Goal: Task Accomplishment & Management: Use online tool/utility

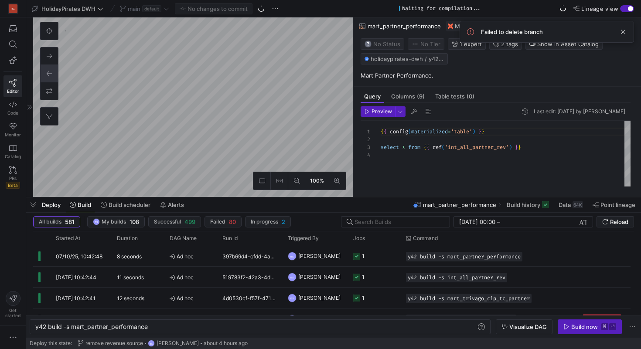
scroll to position [24, 0]
click at [154, 10] on span "default" at bounding box center [151, 8] width 19 height 7
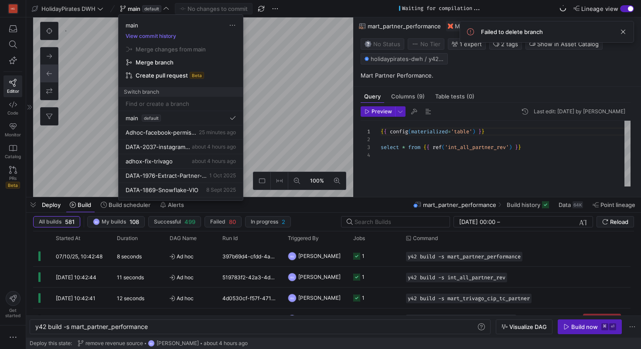
click at [168, 105] on input at bounding box center [181, 103] width 110 height 7
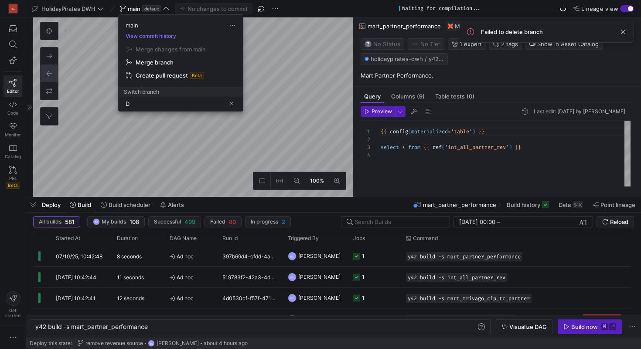
scroll to position [0, 0]
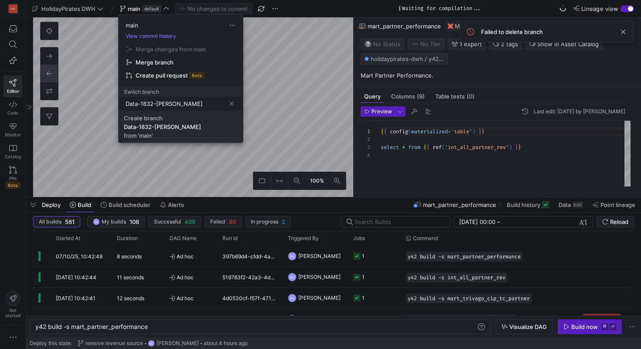
type input "Data-1832-[PERSON_NAME]"
click at [201, 131] on span "Create branch Data-1832-Braze-Addons from 'main'" at bounding box center [181, 127] width 114 height 24
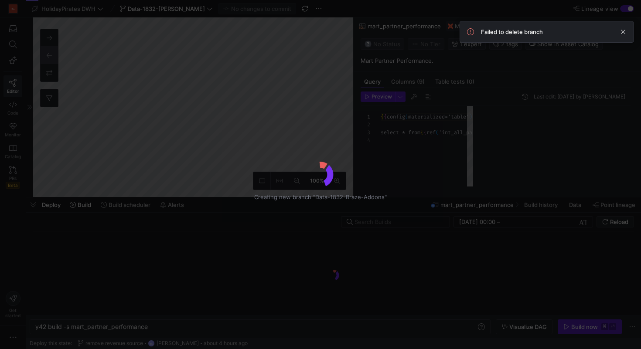
scroll to position [24, 0]
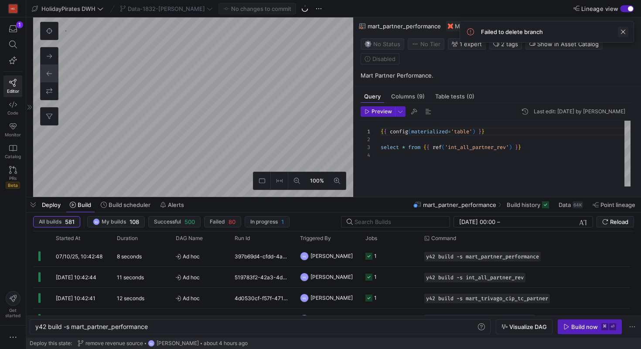
click at [621, 31] on span at bounding box center [623, 32] width 10 height 10
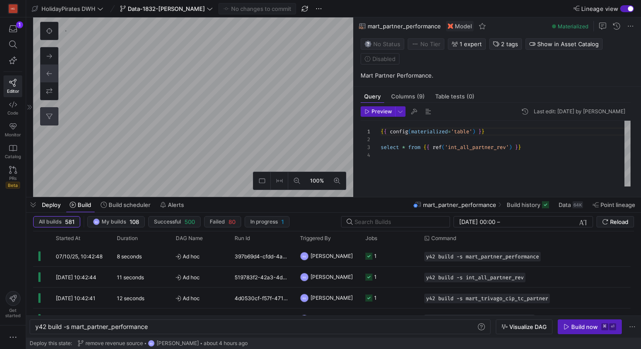
click at [51, 117] on icon at bounding box center [49, 116] width 6 height 6
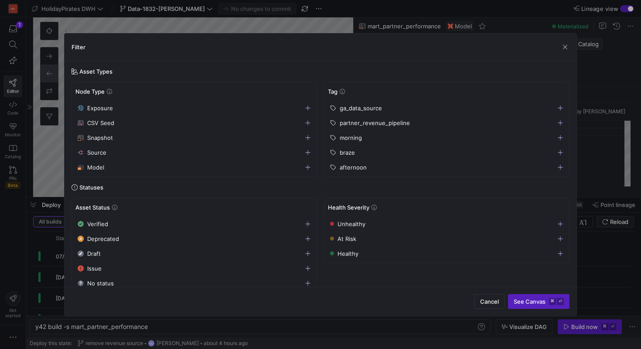
click at [348, 151] on span "braze" at bounding box center [347, 152] width 15 height 7
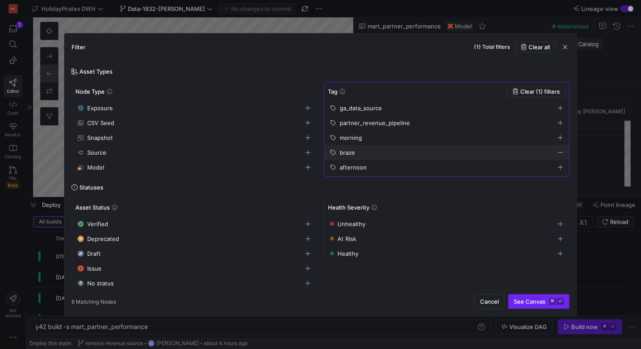
click at [548, 308] on span "submit" at bounding box center [539, 302] width 61 height 14
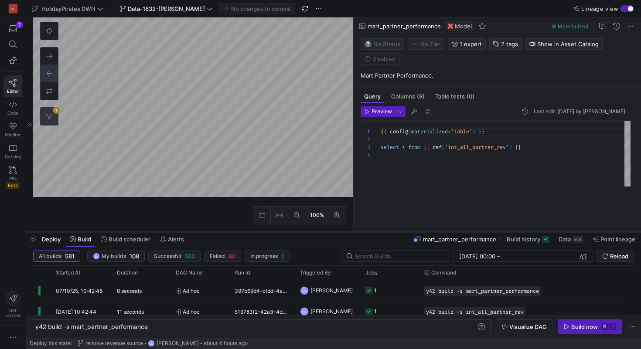
drag, startPoint x: 301, startPoint y: 199, endPoint x: 301, endPoint y: 253, distance: 54.5
click at [301, 234] on div at bounding box center [333, 231] width 615 height 3
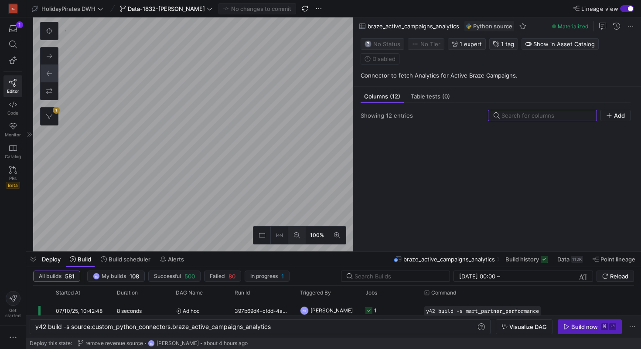
scroll to position [1176, 0]
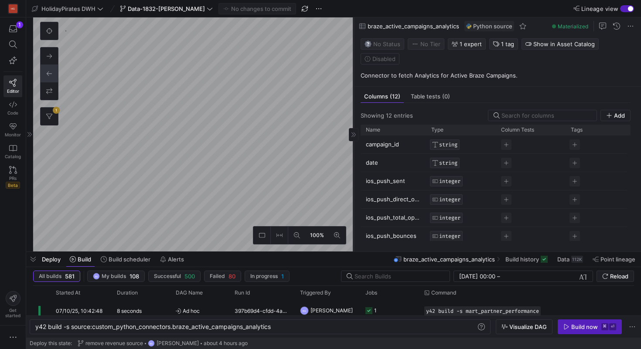
type textarea "y42 build"
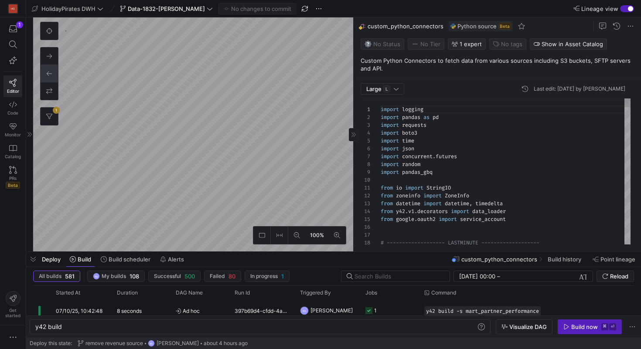
scroll to position [79, 0]
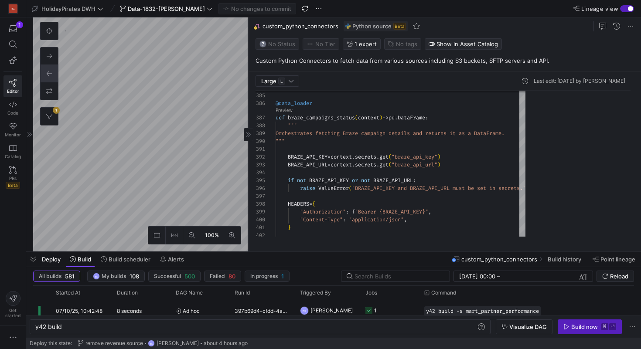
click at [239, 151] on as-split "100% 1 Large L Last edit: Tuesday 16 September 2025 by Boris Salvati 384 385 38…" at bounding box center [337, 134] width 608 height 234
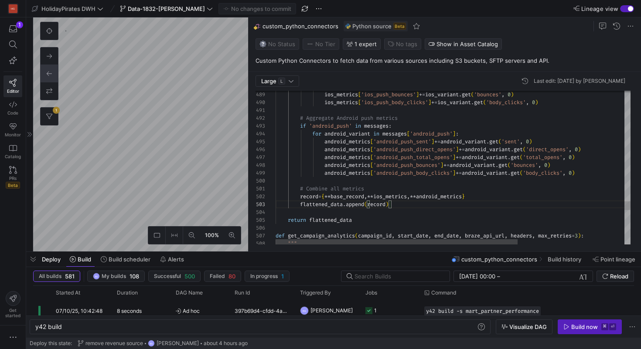
scroll to position [31, 79]
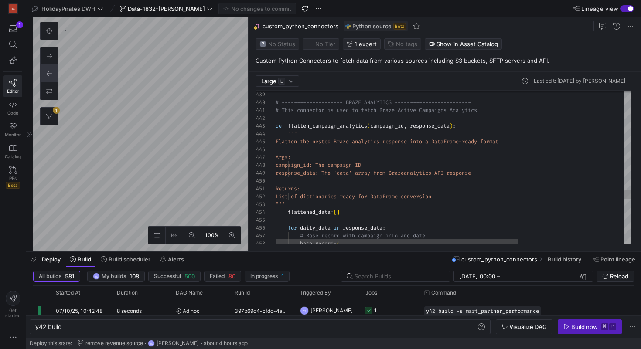
type textarea "# This connector is used to fetch Braze Active Campaigns Analytics def flatten_…"
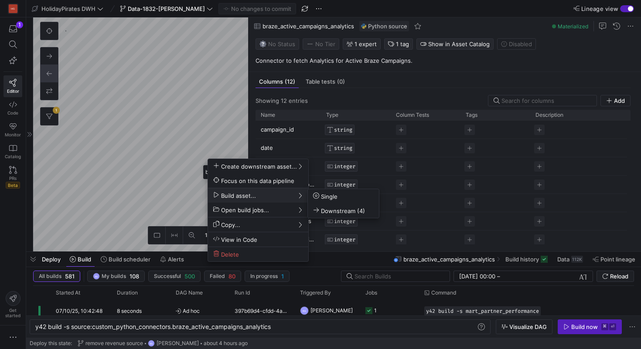
click at [157, 57] on div at bounding box center [320, 174] width 641 height 349
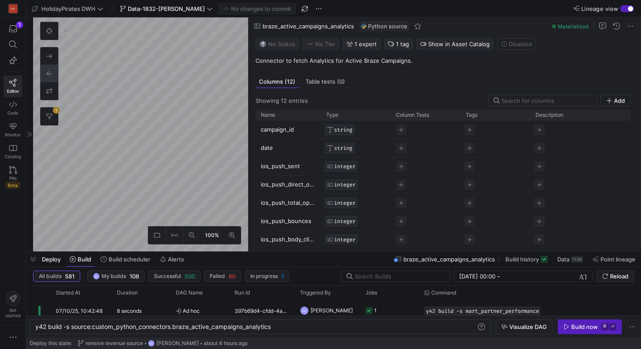
type textarea "y42 build"
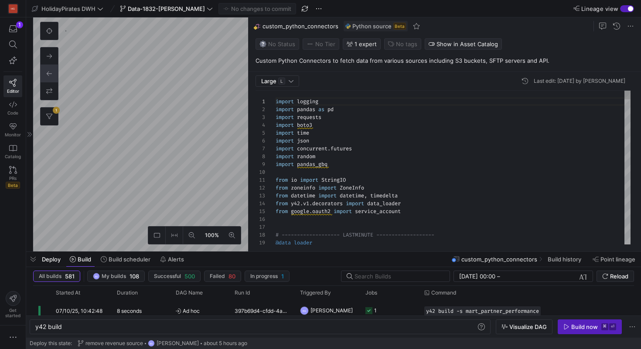
scroll to position [79, 0]
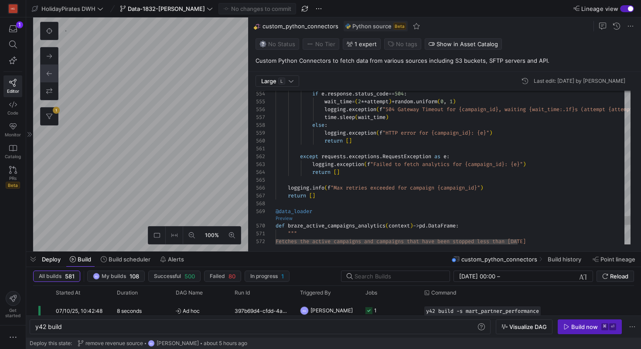
click at [288, 218] on as-split "Large L Last edit: Tuesday 16 September 2025 by Boris Salvati 572 571 570 569 5…" at bounding box center [445, 134] width 393 height 234
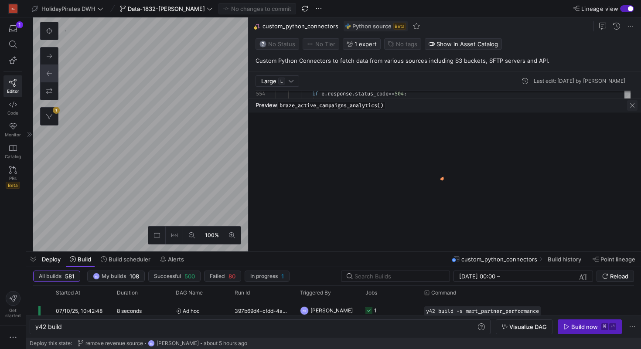
click at [630, 104] on span "button" at bounding box center [632, 105] width 10 height 10
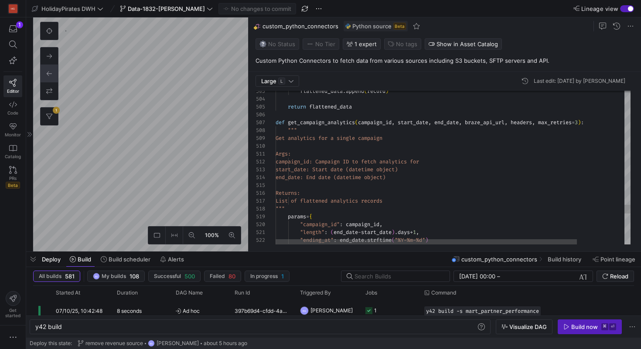
scroll to position [55, 22]
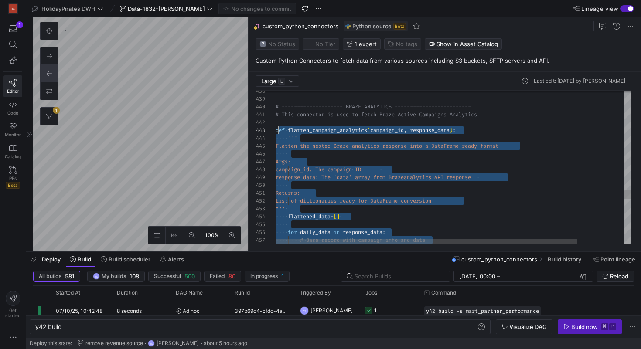
scroll to position [16, 0]
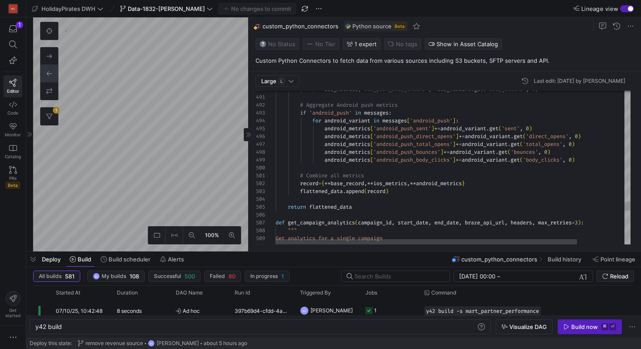
scroll to position [16, 116]
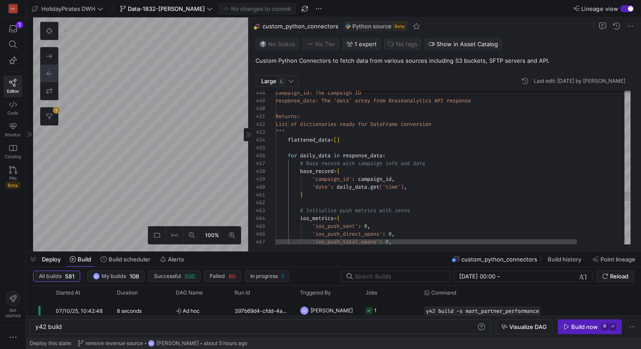
scroll to position [71, 135]
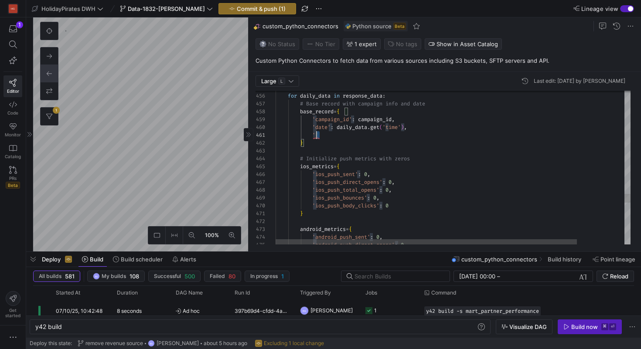
scroll to position [0, 38]
drag, startPoint x: 326, startPoint y: 134, endPoint x: 314, endPoint y: 137, distance: 12.9
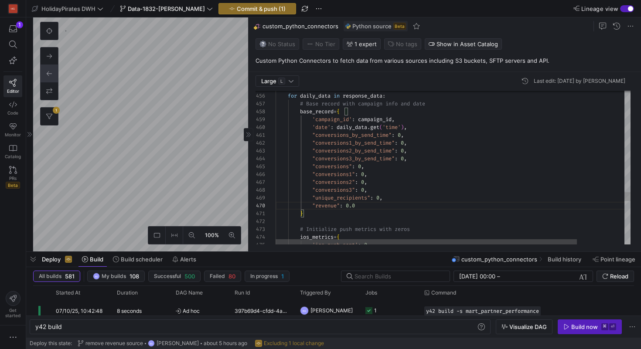
scroll to position [0, 41]
drag, startPoint x: 318, startPoint y: 137, endPoint x: 318, endPoint y: 207, distance: 69.8
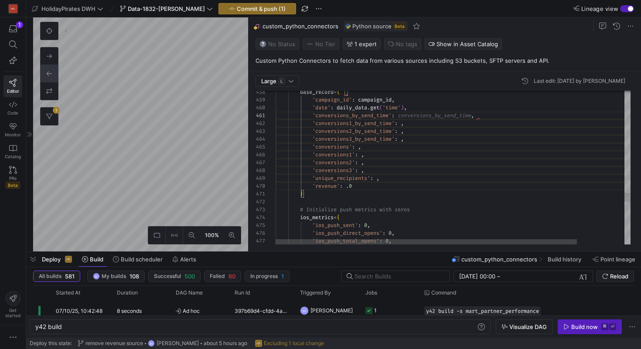
scroll to position [0, 129]
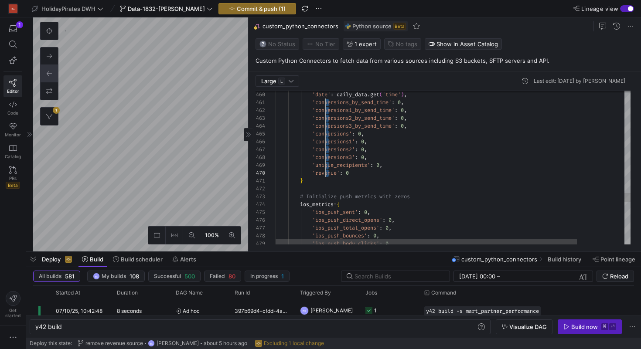
drag, startPoint x: 328, startPoint y: 168, endPoint x: 327, endPoint y: 99, distance: 68.5
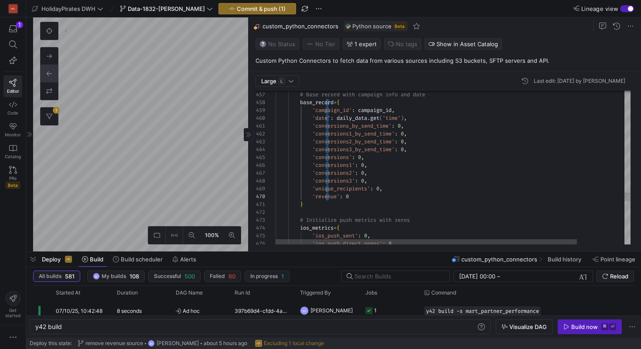
drag, startPoint x: 316, startPoint y: 125, endPoint x: 317, endPoint y: 195, distance: 70.2
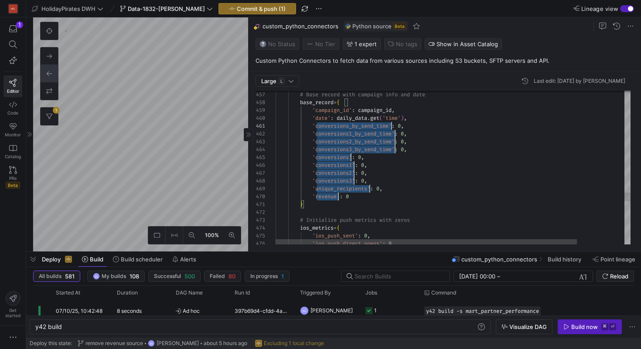
scroll to position [0, 116]
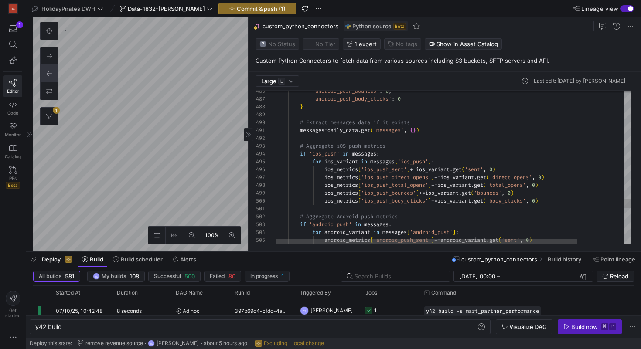
drag, startPoint x: 336, startPoint y: 132, endPoint x: 414, endPoint y: 131, distance: 78.5
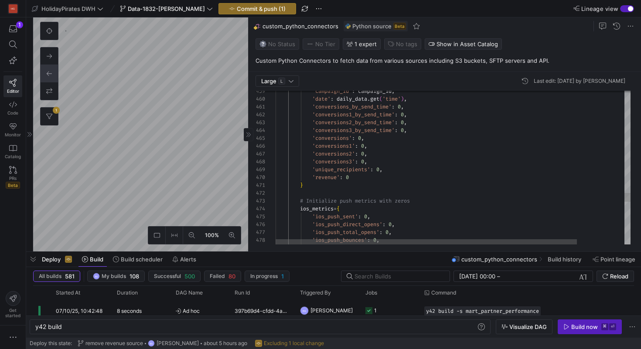
scroll to position [0, 53]
drag, startPoint x: 329, startPoint y: 109, endPoint x: 329, endPoint y: 178, distance: 68.5
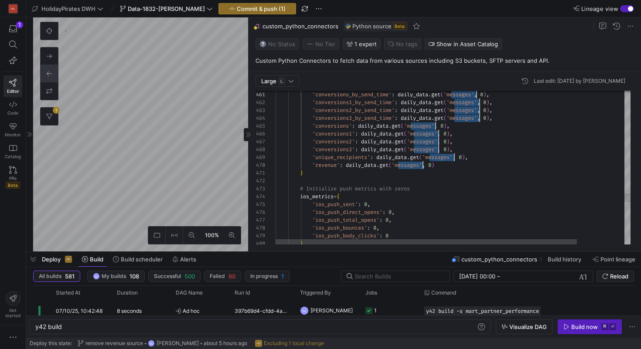
scroll to position [0, 251]
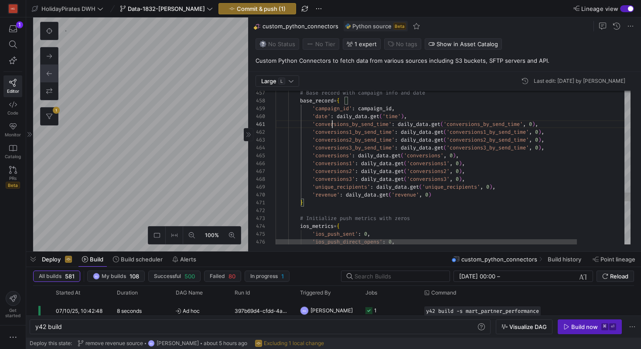
drag, startPoint x: 329, startPoint y: 123, endPoint x: 329, endPoint y: 194, distance: 70.2
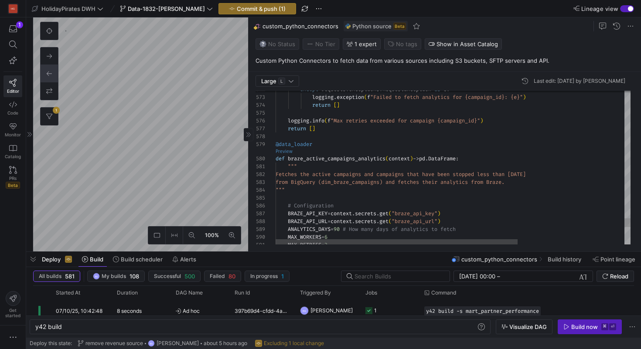
click at [284, 150] on link "Preview" at bounding box center [284, 151] width 17 height 5
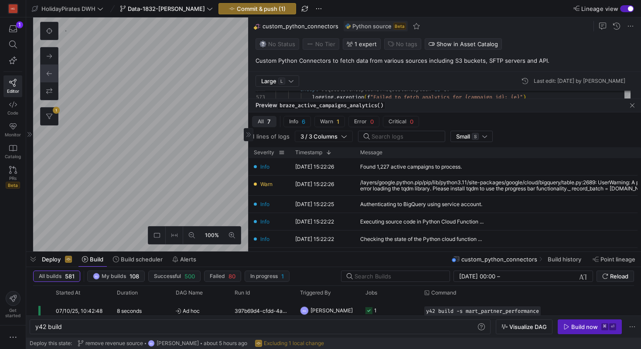
type textarea "} # Initialize push metrics with zeros ios_metrics = { 'ios_push_sent': 0, 'ios…"
click at [268, 6] on span "Commit & push (1)" at bounding box center [261, 8] width 49 height 7
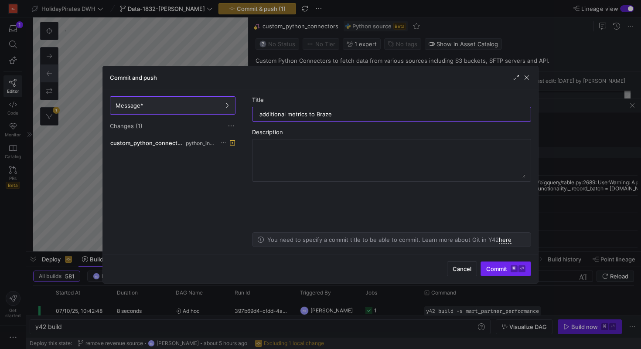
type input "additional metrics to Braze"
click at [506, 268] on span "Commit ⌘ ⏎" at bounding box center [505, 269] width 39 height 7
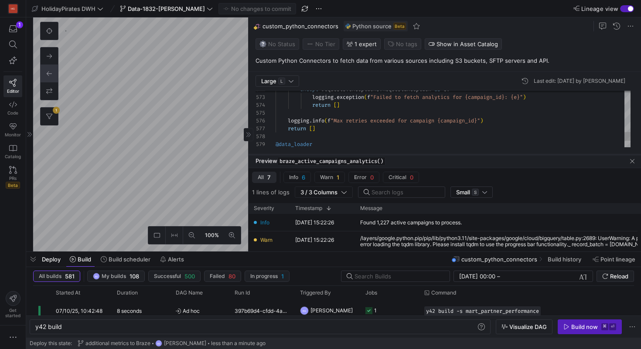
drag, startPoint x: 439, startPoint y: 100, endPoint x: 439, endPoint y: 156, distance: 55.8
click at [439, 156] on div at bounding box center [445, 154] width 393 height 3
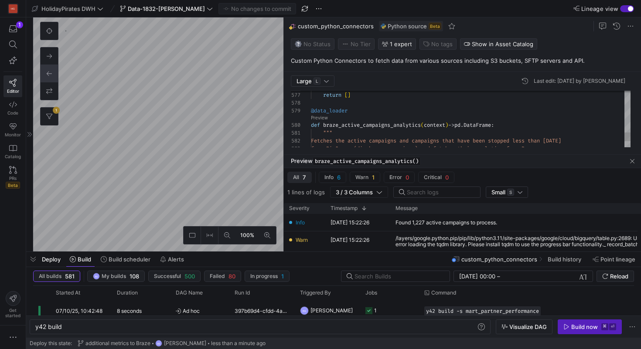
click at [283, 147] on as-split "100% 1 Large L Last edit: Tuesday 07 October 2025 by Boris Salvati 579 578 577 …" at bounding box center [337, 134] width 608 height 234
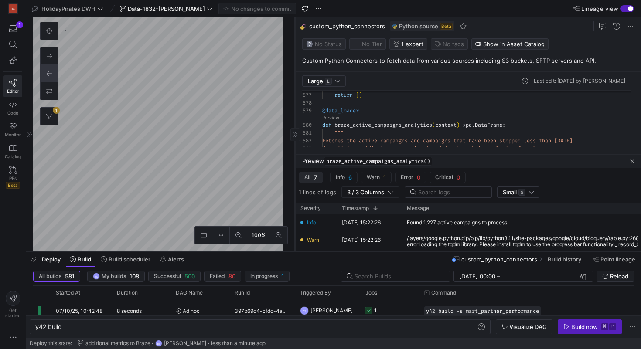
drag, startPoint x: 284, startPoint y: 151, endPoint x: 295, endPoint y: 150, distance: 11.5
click at [295, 150] on div at bounding box center [295, 134] width 0 height 234
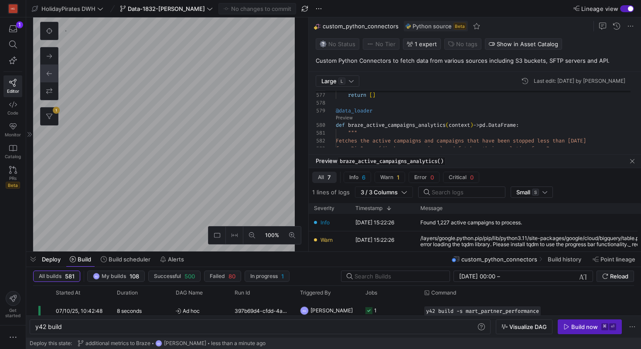
drag, startPoint x: 294, startPoint y: 164, endPoint x: 305, endPoint y: 166, distance: 11.5
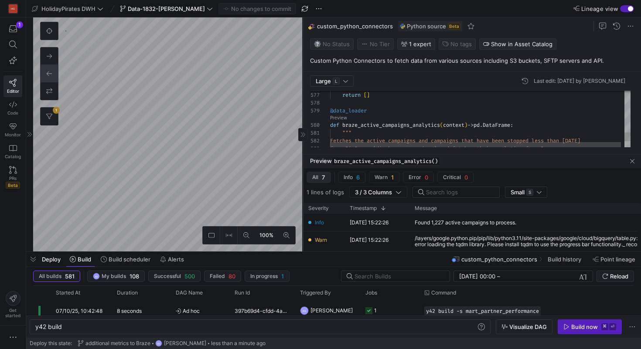
click at [303, 168] on div at bounding box center [303, 134] width 0 height 234
type textarea "y42 build -s source:custom_python_connectors.braze_active_campaigns_analytics"
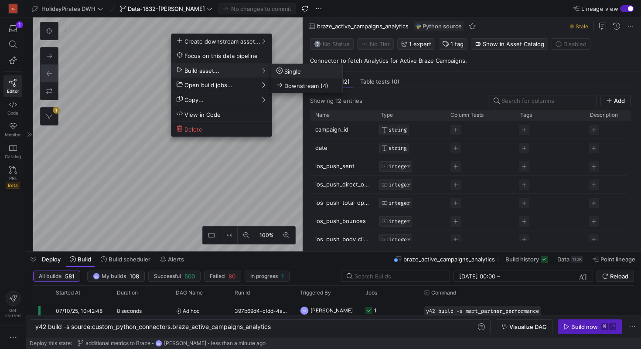
click at [289, 72] on span "Single" at bounding box center [289, 71] width 24 height 7
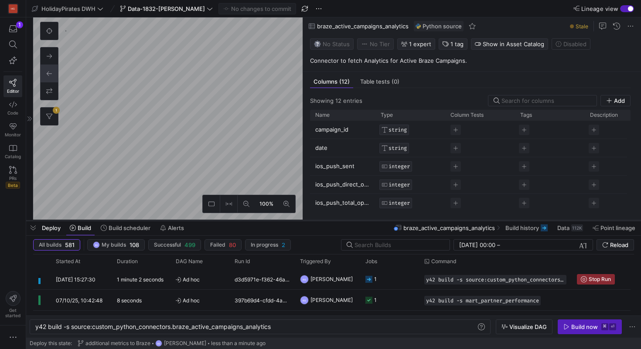
drag, startPoint x: 295, startPoint y: 252, endPoint x: 298, endPoint y: 221, distance: 31.2
click at [298, 221] on div at bounding box center [333, 220] width 615 height 3
click at [239, 284] on div "d3d5971e-f362-46ac-9a27-54125b4f5dd8" at bounding box center [261, 280] width 65 height 21
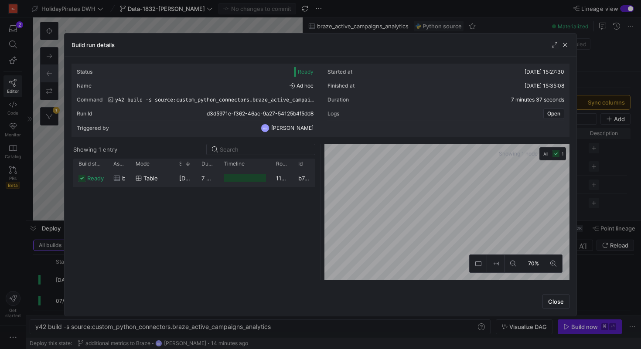
click at [205, 182] on div "7 minutes 36 seconds" at bounding box center [207, 178] width 22 height 17
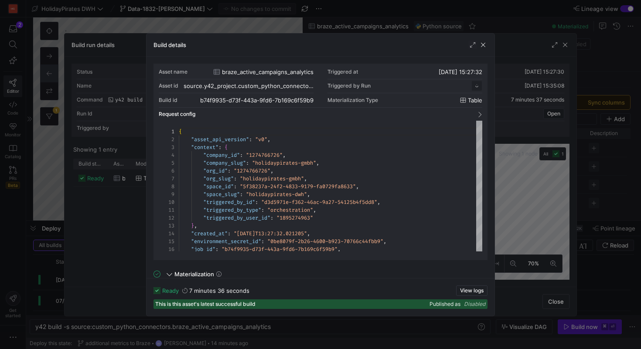
scroll to position [79, 0]
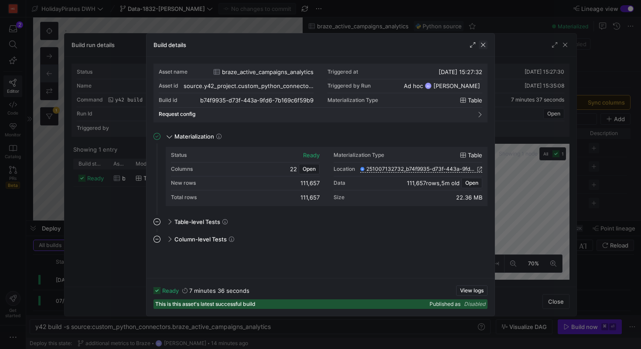
click at [484, 42] on span "button" at bounding box center [483, 45] width 9 height 9
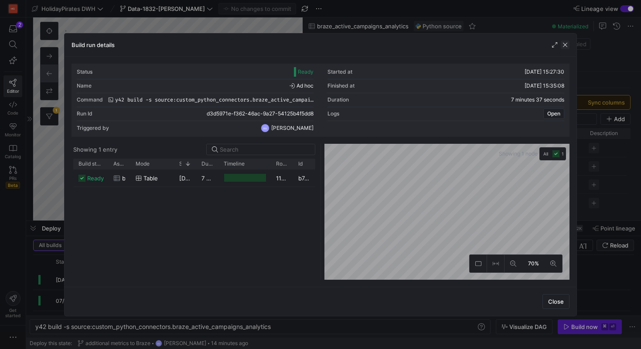
click at [566, 44] on span "button" at bounding box center [565, 45] width 9 height 9
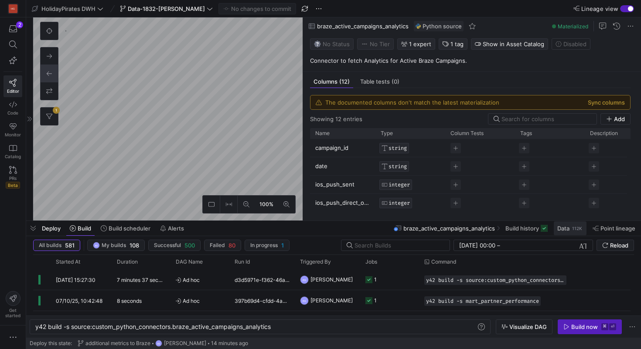
click at [573, 231] on div "112K" at bounding box center [578, 228] width 12 height 7
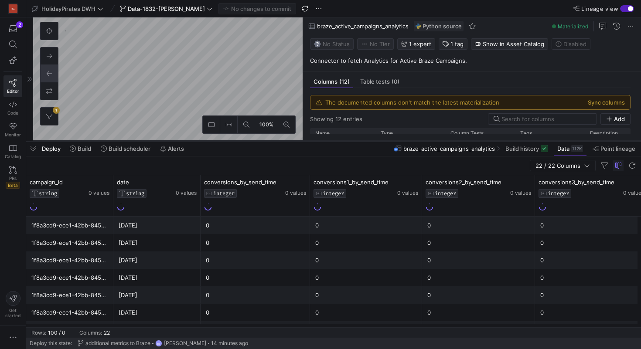
drag, startPoint x: 331, startPoint y: 223, endPoint x: 347, endPoint y: 120, distance: 103.4
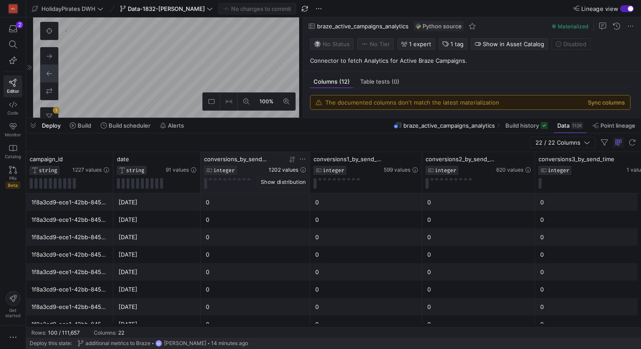
click at [287, 170] on span "1202 values" at bounding box center [284, 170] width 30 height 6
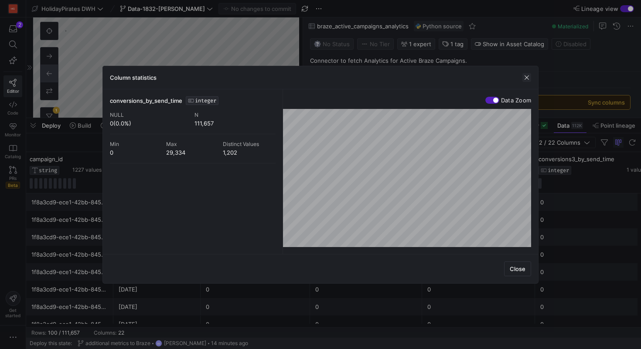
click at [527, 76] on span "button" at bounding box center [527, 77] width 9 height 9
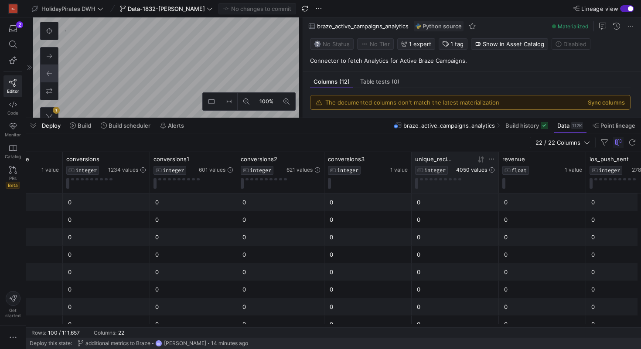
click at [468, 168] on span "4050 values" at bounding box center [471, 170] width 31 height 6
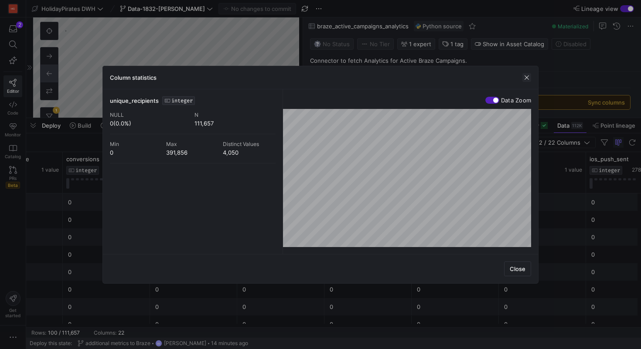
click at [525, 78] on span "button" at bounding box center [527, 77] width 9 height 9
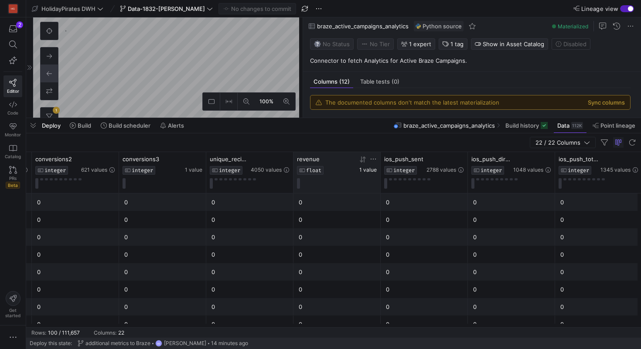
click at [368, 171] on span "1 value" at bounding box center [368, 170] width 17 height 6
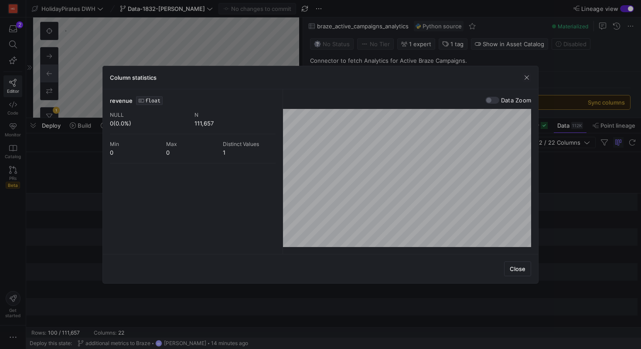
scroll to position [0, 791]
click at [518, 267] on span "Close" at bounding box center [518, 269] width 16 height 7
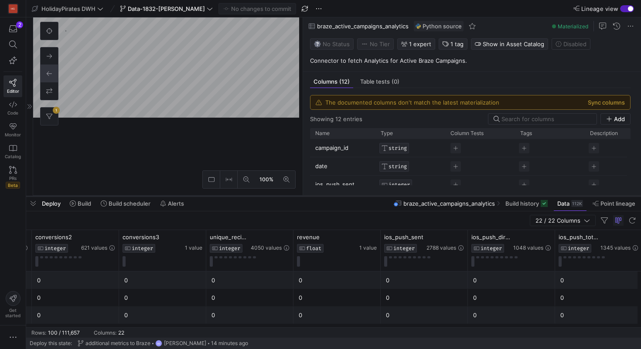
drag, startPoint x: 339, startPoint y: 117, endPoint x: 339, endPoint y: 202, distance: 85.1
click at [339, 198] on div at bounding box center [333, 196] width 615 height 3
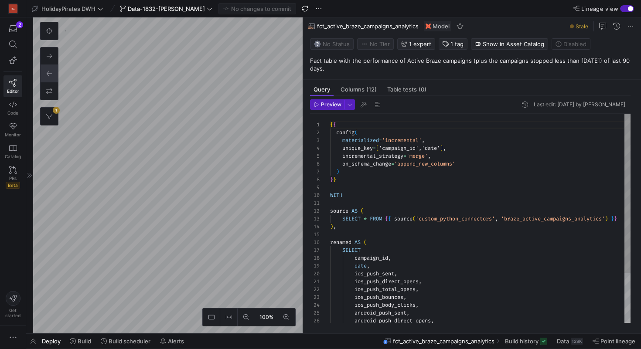
scroll to position [79, 0]
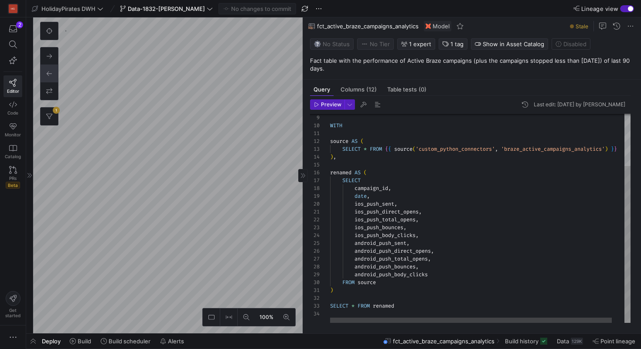
click at [355, 292] on div "WITH source AS ( SELECT * FROM { { source ( 'custom_python_connectors' , 'braze…" at bounding box center [487, 183] width 314 height 279
click at [330, 175] on div "WITH source AS ( SELECT * FROM { { source ( 'custom_python_connectors' , 'braze…" at bounding box center [487, 183] width 314 height 279
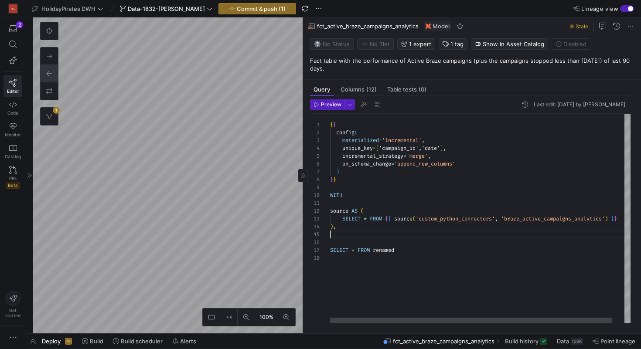
scroll to position [31, 0]
click at [341, 212] on div "WITH source AS ( SELECT * FROM { { source ( 'custom_python_connectors' , 'braze…" at bounding box center [487, 218] width 314 height 209
click at [390, 246] on div "WITH source AS ( SELECT * FROM { { source ( 'custom_python_connectors' , 'braze…" at bounding box center [487, 218] width 314 height 209
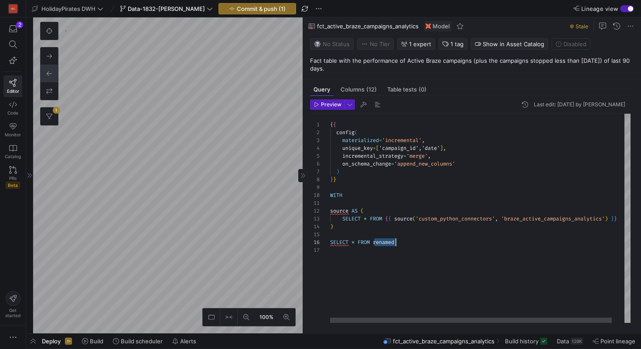
scroll to position [39, 63]
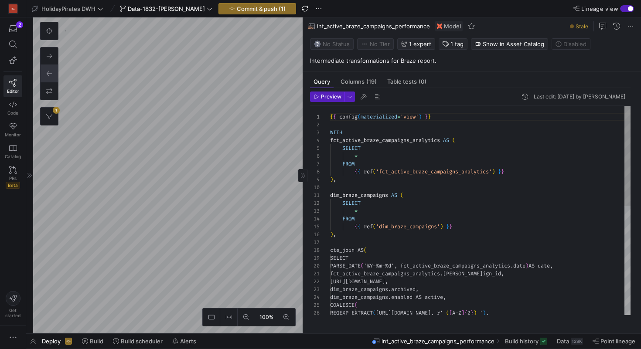
scroll to position [419, 0]
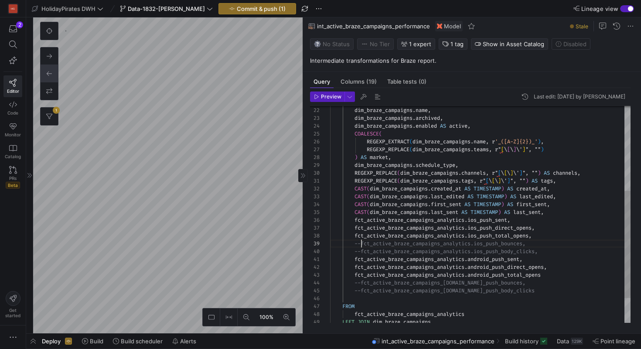
click at [363, 245] on div "fct_active_braze_campaigns_analytics . campaign_id , dim_braze_campaigns . name…" at bounding box center [480, 154] width 301 height 439
click at [363, 286] on div "fct_active_braze_campaigns_analytics . campaign_id , dim_braze_campaigns . name…" at bounding box center [480, 154] width 301 height 439
click at [361, 295] on div "fct_active_braze_campaigns_analytics . campaign_id , dim_braze_campaigns . name…" at bounding box center [480, 154] width 301 height 439
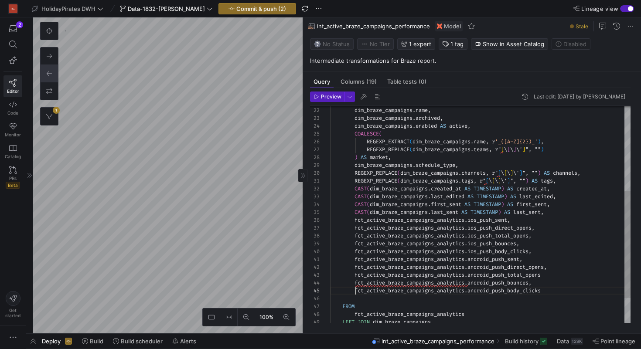
scroll to position [31, 25]
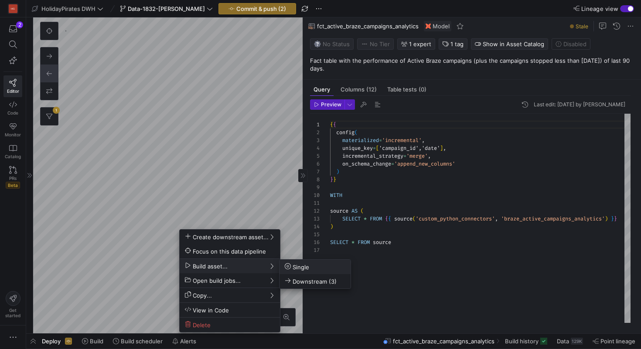
click at [305, 267] on span "Single" at bounding box center [297, 267] width 24 height 7
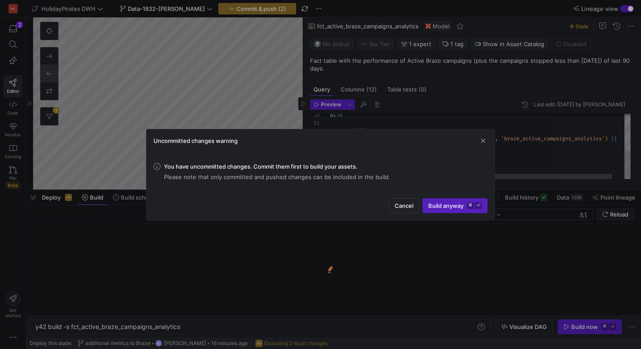
scroll to position [0, 145]
click at [441, 204] on span "Build anyway ⌘ ⏎" at bounding box center [455, 205] width 54 height 7
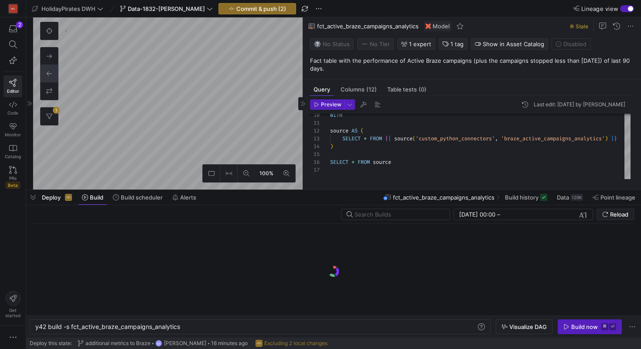
type textarea "{{ config(materialized='view') }} WITH fct_active_braze_campaigns_analytics AS …"
type textarea "y42 build -s int_active_braze_campaigns_performance"
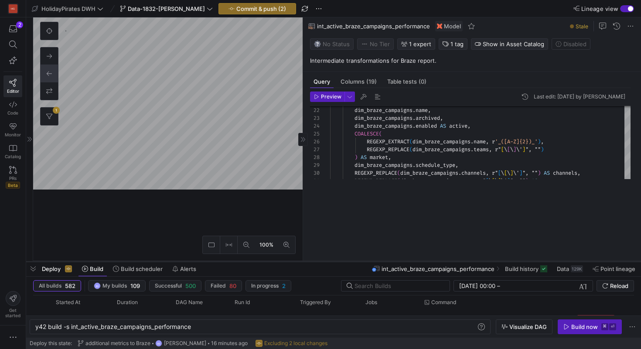
drag, startPoint x: 411, startPoint y: 191, endPoint x: 411, endPoint y: 263, distance: 71.6
click at [411, 263] on div at bounding box center [333, 261] width 615 height 3
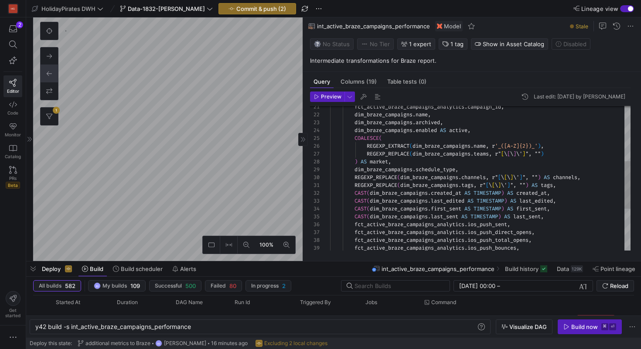
click at [555, 218] on div "dim_braze_campaigns . enabled AS active , COALESCE ( REGEXP_EXTRACT ( dim_braze…" at bounding box center [480, 158] width 301 height 439
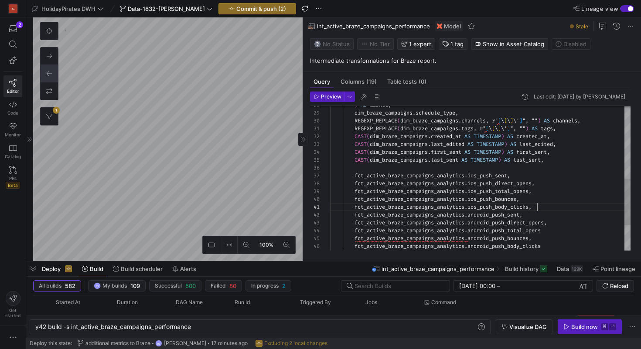
click at [541, 207] on div ") AS market , dim_braze_campaigns . schedule_type , REGEXP_REPLACE ( dim_braze_…" at bounding box center [480, 105] width 301 height 447
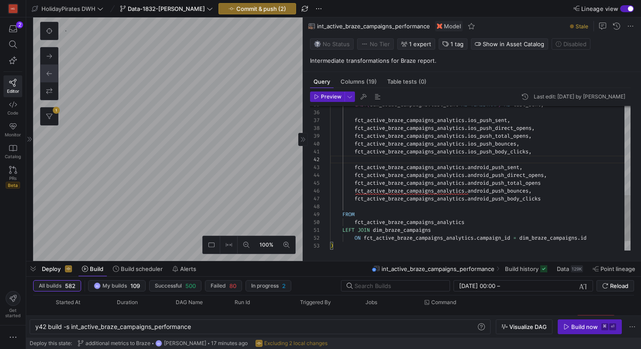
click at [442, 197] on div "CAST ( dim_braze_campaigns . last_sent AS TIMESTAMP ) AS last_sent , fct_active…" at bounding box center [480, 54] width 301 height 455
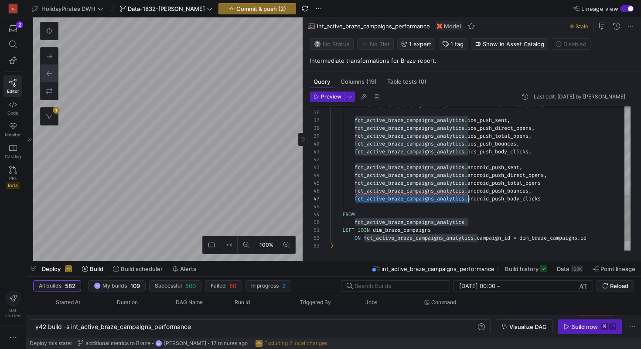
click at [570, 199] on div "CAST ( dim_braze_campaigns . last_sent AS TIMESTAMP ) AS last_sent , fct_active…" at bounding box center [480, 54] width 301 height 455
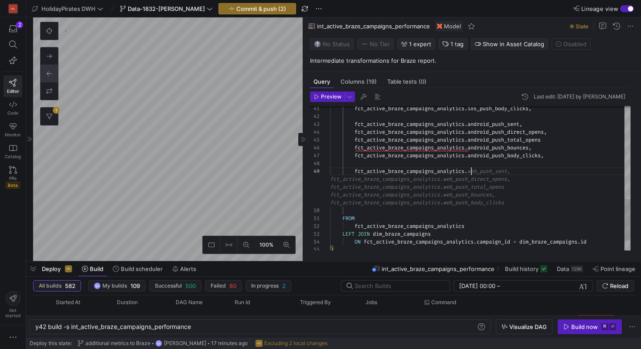
scroll to position [63, 141]
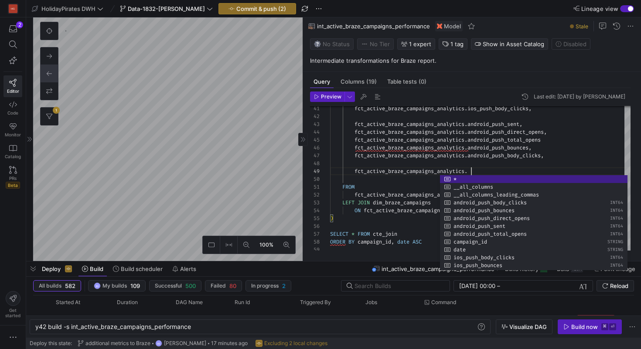
type textarea "fct_active_braze_campaigns_analytics.ios_push_body_clicks, fct_active_braze_cam…"
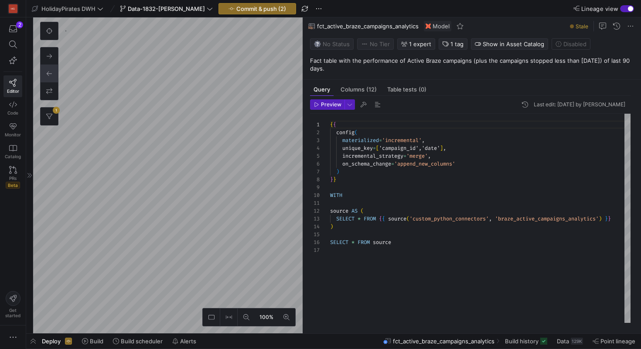
scroll to position [79, 0]
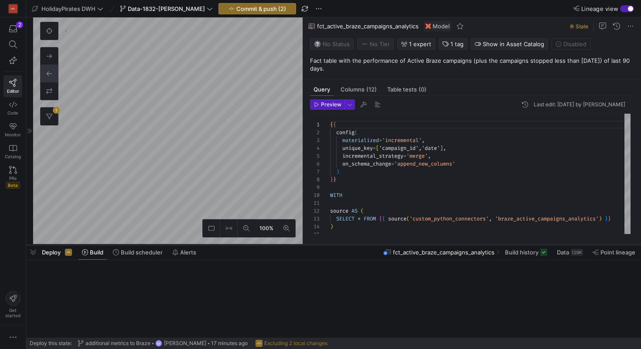
drag, startPoint x: 346, startPoint y: 335, endPoint x: 348, endPoint y: 246, distance: 89.0
click at [348, 246] on div at bounding box center [333, 244] width 615 height 3
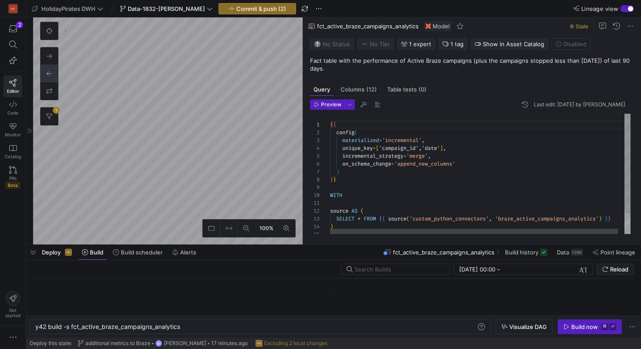
scroll to position [0, 145]
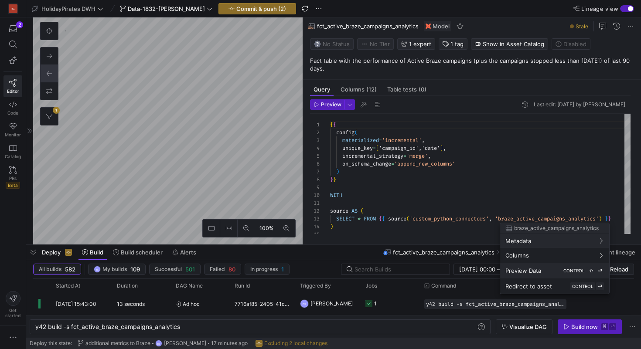
click at [545, 267] on div "Preview Data CONTROL ⇧ ⏎" at bounding box center [555, 271] width 99 height 8
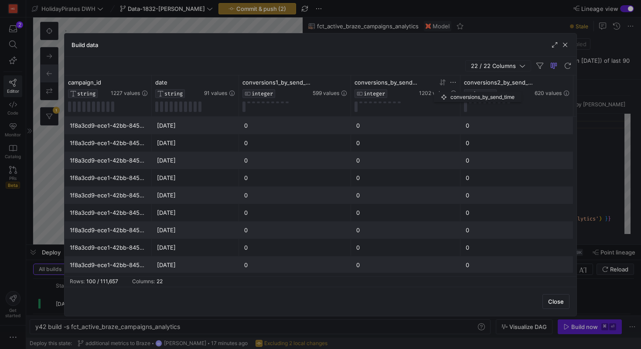
drag, startPoint x: 242, startPoint y: 83, endPoint x: 436, endPoint y: 88, distance: 194.6
click at [437, 88] on div "conversions_by_send_time INTEGER 1202 values" at bounding box center [406, 95] width 110 height 41
click at [566, 46] on span "button" at bounding box center [565, 45] width 9 height 9
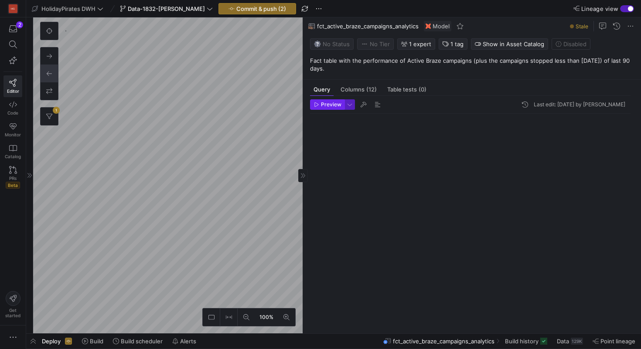
scroll to position [79, 0]
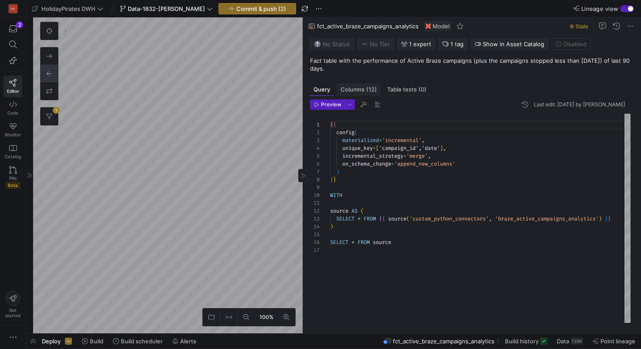
click at [363, 89] on span "Columns (12)" at bounding box center [359, 90] width 36 height 6
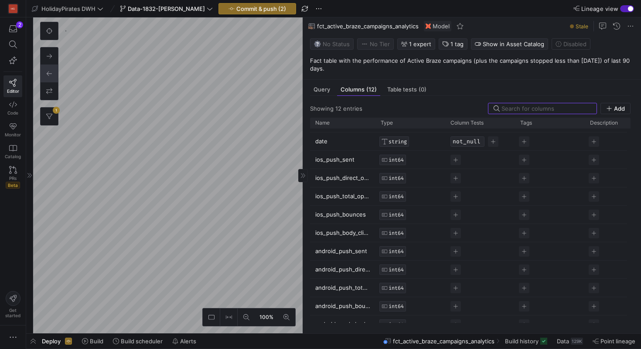
scroll to position [25, 0]
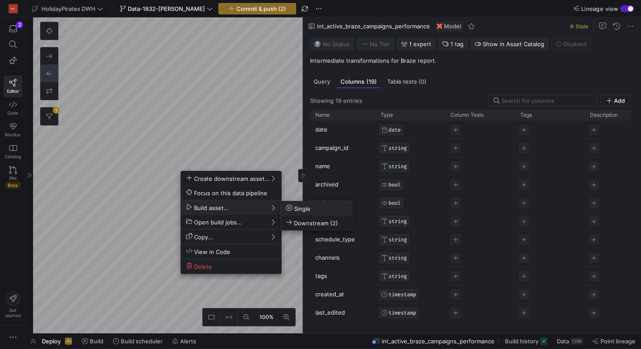
click at [316, 208] on span "Single" at bounding box center [316, 208] width 61 height 7
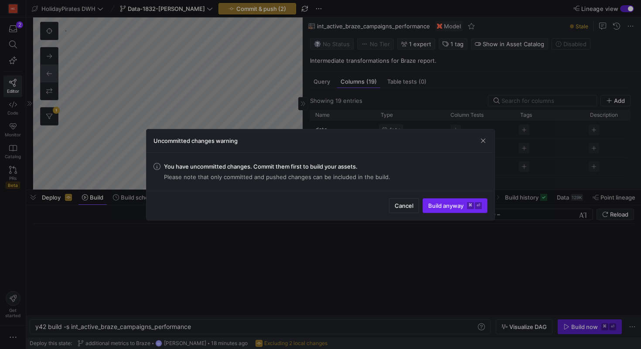
scroll to position [0, 156]
click at [441, 206] on span "Build anyway ⌘ ⏎" at bounding box center [455, 205] width 54 height 7
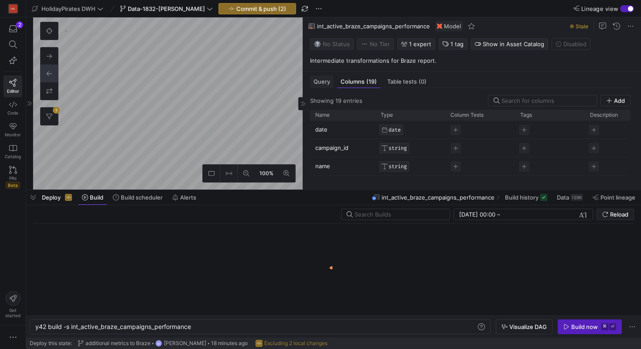
click at [325, 86] on div "Query" at bounding box center [322, 81] width 24 height 13
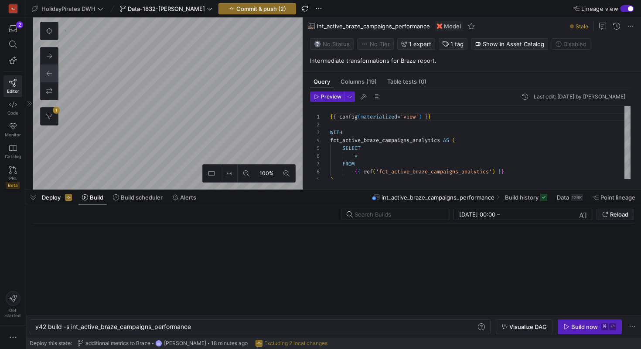
scroll to position [79, 0]
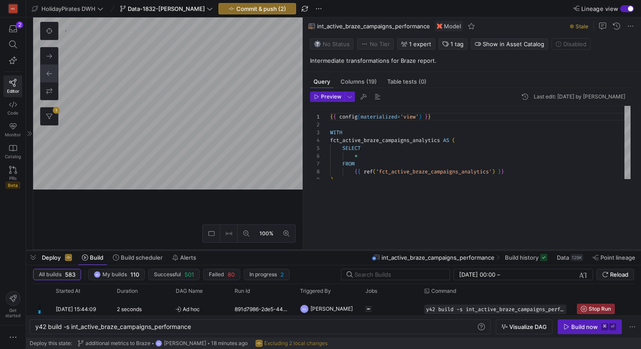
drag, startPoint x: 353, startPoint y: 190, endPoint x: 353, endPoint y: 258, distance: 67.6
click at [353, 252] on div at bounding box center [333, 250] width 615 height 3
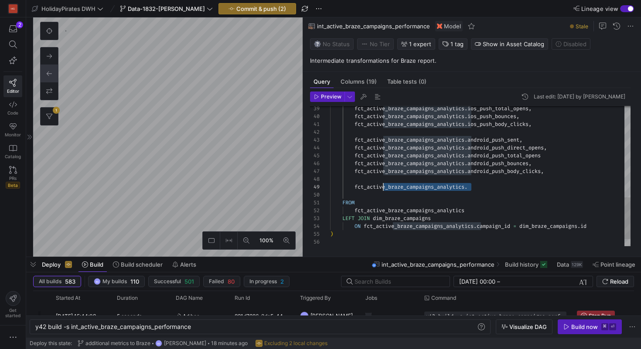
scroll to position [63, 25]
drag, startPoint x: 485, startPoint y: 188, endPoint x: 356, endPoint y: 187, distance: 129.1
click at [356, 187] on div "fct_active_braze_campaigns_analytics . ios_push_total_opens , fct_active_braze_…" at bounding box center [480, 34] width 301 height 470
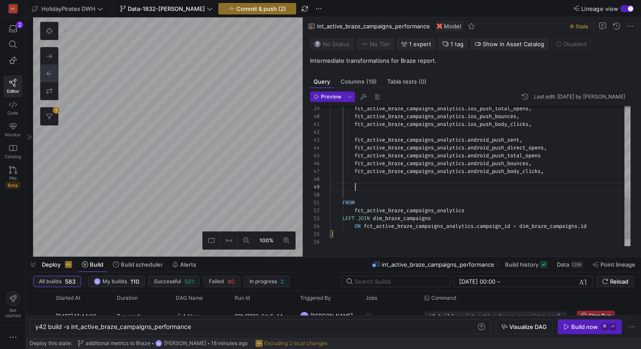
scroll to position [63, 13]
type textarea "fct_active_braze_campaigns_analytics.ios_push_body_clicks, fct_active_braze_cam…"
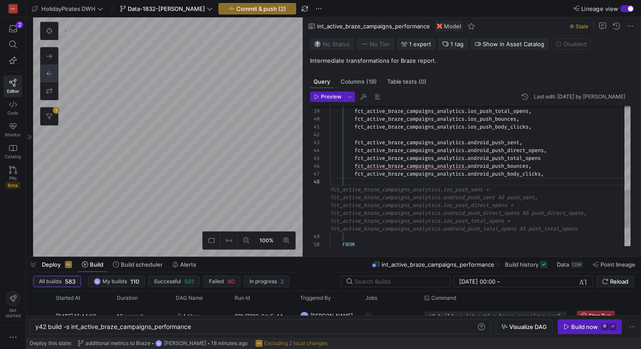
scroll to position [63, 0]
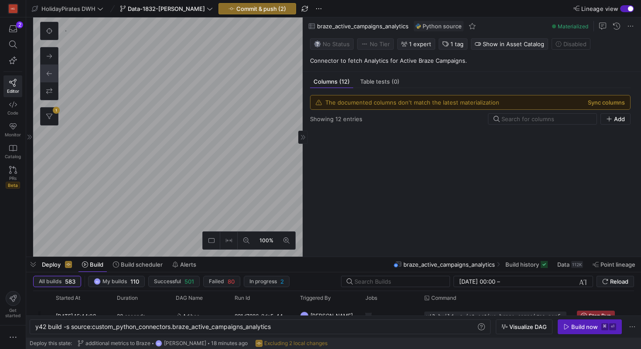
scroll to position [1192, 0]
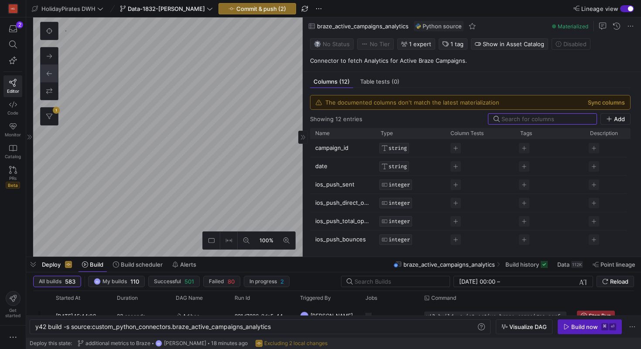
type textarea "y42 build"
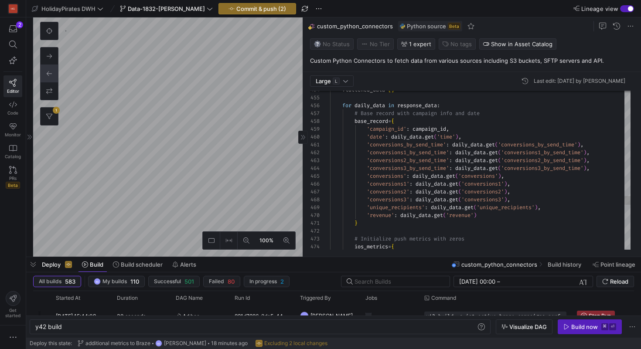
scroll to position [71, 53]
drag, startPoint x: 380, startPoint y: 145, endPoint x: 380, endPoint y: 217, distance: 72.0
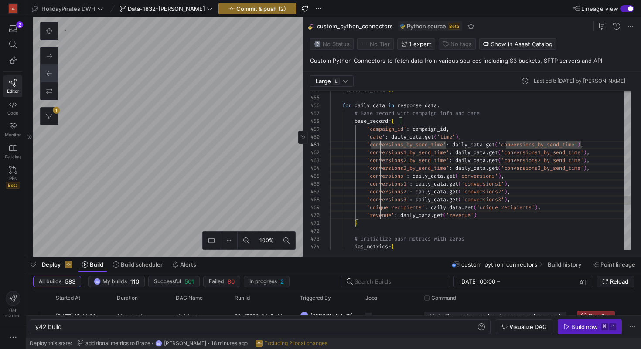
type textarea "'conversions_by_send_time': daily_data.get('conversions_by_send_time'), 'conver…"
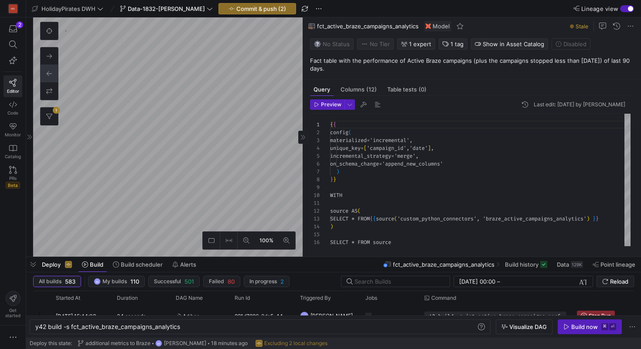
scroll to position [79, 0]
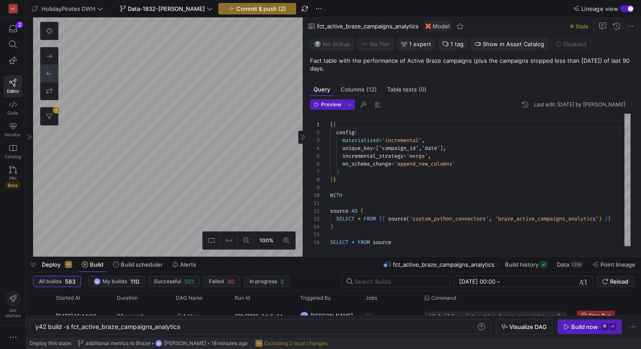
type textarea "y42 build -s int_active_braze_campaigns_performance"
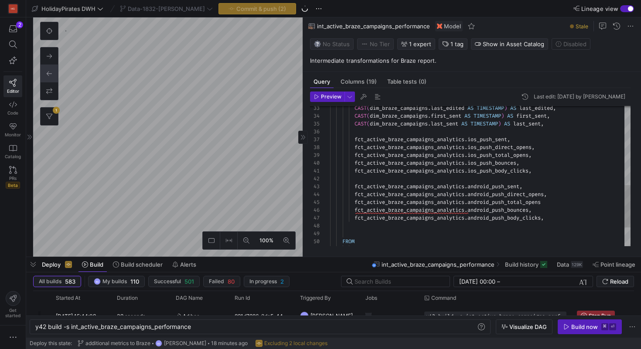
scroll to position [63, 0]
click at [417, 231] on div "CAST ( dim_braze_campaigns . last_edited AS TIMESTAMP ) AS last_edited , CAST (…" at bounding box center [480, 77] width 301 height 462
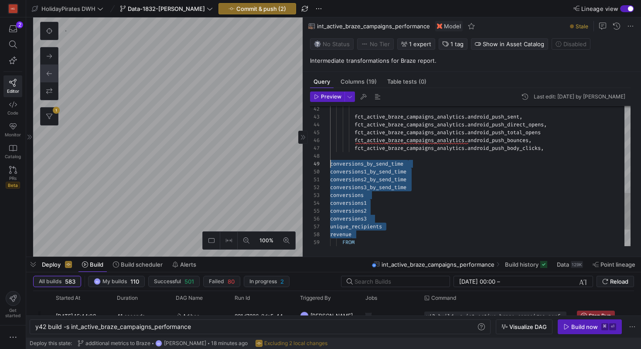
drag, startPoint x: 404, startPoint y: 233, endPoint x: 313, endPoint y: 164, distance: 114.3
click at [330, 164] on div "fct_active_braze_campaigns_analytics . android_push_sent , fct_active_braze_cam…" at bounding box center [480, 42] width 301 height 533
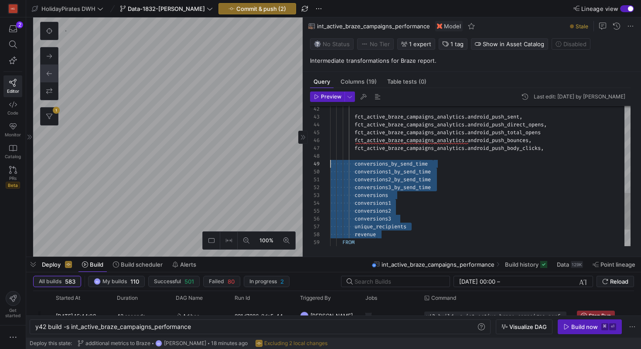
click at [392, 150] on div "fct_active_braze_campaigns_analytics . android_push_sent , fct_active_braze_cam…" at bounding box center [480, 42] width 301 height 533
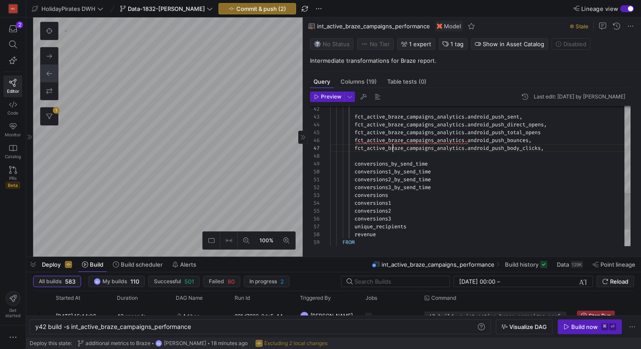
click at [392, 150] on div "fct_active_braze_campaigns_analytics . android_push_sent , fct_active_braze_cam…" at bounding box center [480, 42] width 301 height 533
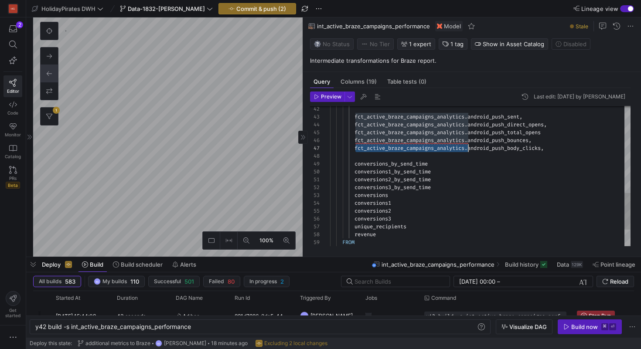
scroll to position [0, 0]
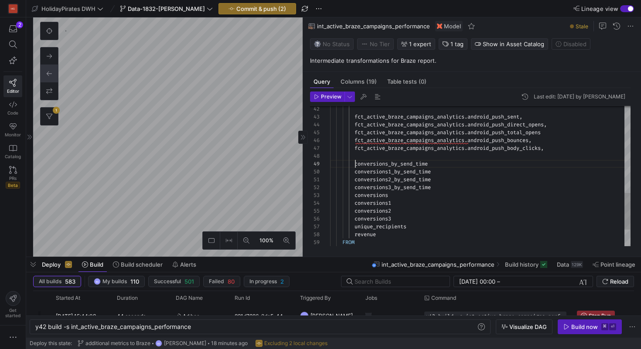
click at [356, 167] on div "fct_active_braze_campaigns_analytics . android_push_sent , fct_active_braze_cam…" at bounding box center [480, 42] width 301 height 533
drag, startPoint x: 356, startPoint y: 167, endPoint x: 356, endPoint y: 234, distance: 67.6
click at [356, 234] on div "fct_active_braze_campaigns_analytics . android_push_sent , fct_active_braze_cam…" at bounding box center [480, 42] width 301 height 533
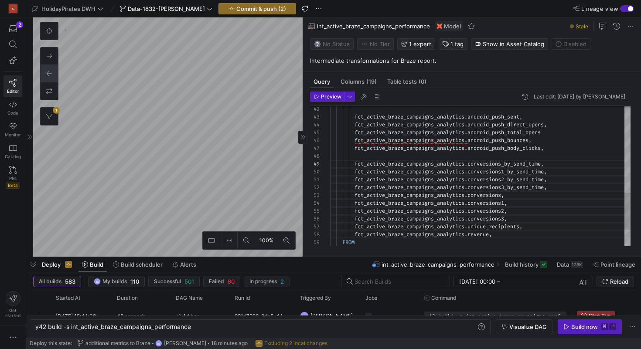
click at [523, 240] on div "fct_active_braze_campaigns_analytics . android_push_sent , fct_active_braze_cam…" at bounding box center [480, 42] width 301 height 533
click at [507, 233] on div "fct_active_braze_campaigns_analytics . android_push_sent , fct_active_braze_cam…" at bounding box center [480, 42] width 301 height 533
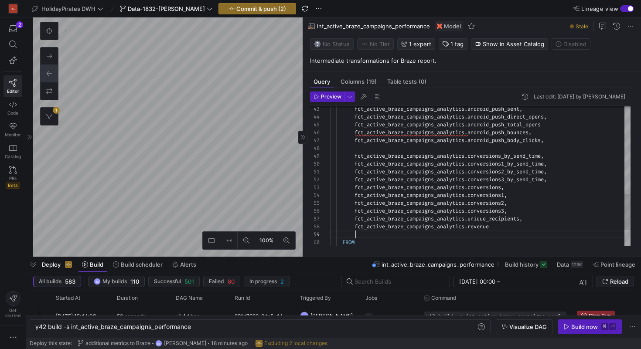
scroll to position [63, 25]
click at [514, 147] on div "fct_active_braze_campaigns_analytics . android_push_sent , fct_active_braze_cam…" at bounding box center [480, 38] width 301 height 541
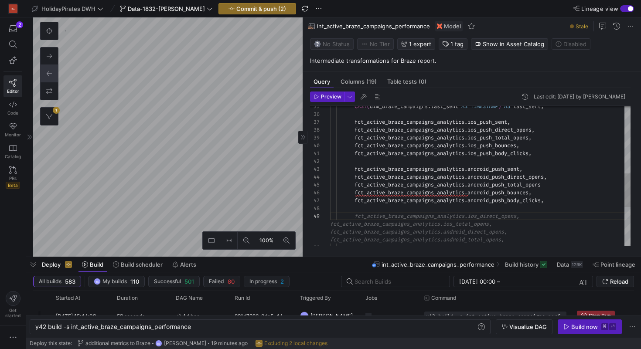
click at [525, 121] on div "fct_active_braze_campaigns_analytics . android_push_sent , fct_active_braze_cam…" at bounding box center [480, 119] width 301 height 580
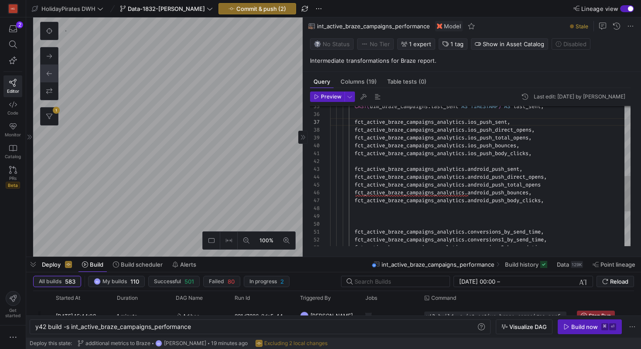
click at [356, 122] on div "fct_active_braze_campaigns_analytics . android_push_sent , fct_active_braze_cam…" at bounding box center [480, 107] width 301 height 557
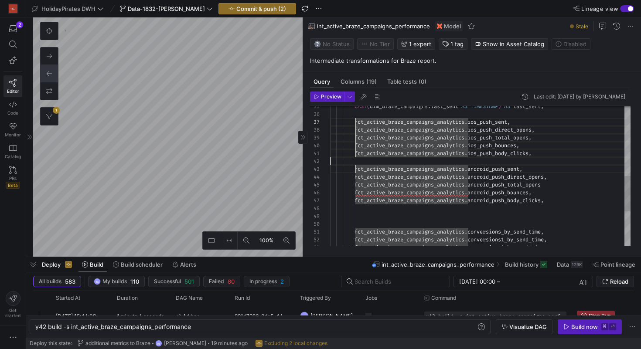
click at [356, 168] on div "fct_active_braze_campaigns_analytics . android_push_sent , fct_active_braze_cam…" at bounding box center [480, 107] width 301 height 557
click at [357, 122] on div "fct_active_braze_campaigns_analytics . android_push_sent , fct_active_braze_cam…" at bounding box center [480, 107] width 301 height 557
click at [356, 170] on div "fct_active_braze_campaigns_analytics . android_push_sent , fct_active_braze_cam…" at bounding box center [480, 107] width 301 height 557
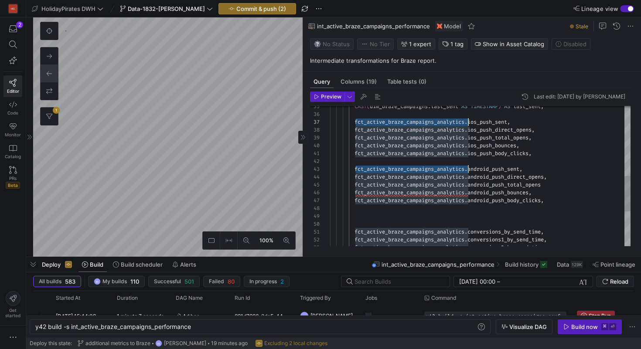
scroll to position [47, 182]
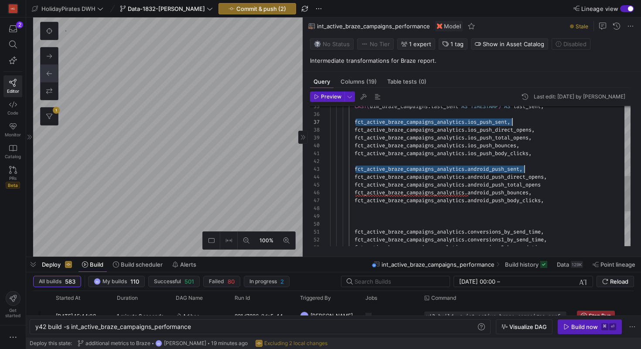
click at [362, 219] on div "fct_active_braze_campaigns_analytics . android_push_sent , fct_active_braze_cam…" at bounding box center [480, 107] width 301 height 557
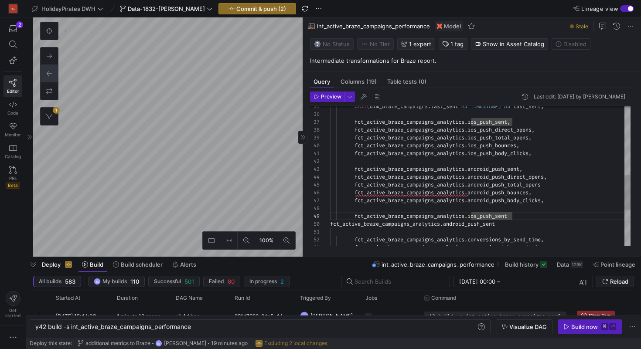
scroll to position [63, 185]
click at [331, 227] on div "fct_active_braze_campaigns_analytics . android_push_sent , fct_active_braze_cam…" at bounding box center [480, 111] width 301 height 565
click at [514, 218] on div "fct_active_braze_campaigns_analytics . android_push_sent , fct_active_braze_cam…" at bounding box center [480, 111] width 301 height 565
click at [538, 223] on div "fct_active_braze_campaigns_analytics . android_push_sent , fct_active_braze_cam…" at bounding box center [480, 111] width 301 height 565
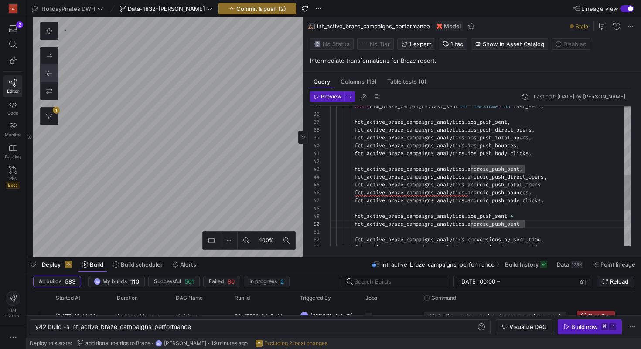
scroll to position [71, 198]
click at [354, 217] on div "fct_active_braze_campaigns_analytics . android_push_sent , fct_active_braze_cam…" at bounding box center [480, 111] width 301 height 565
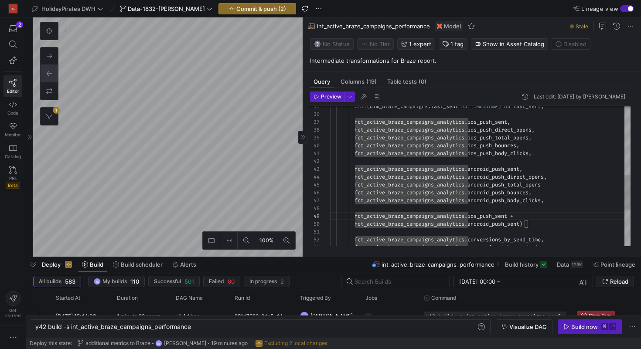
scroll to position [63, 28]
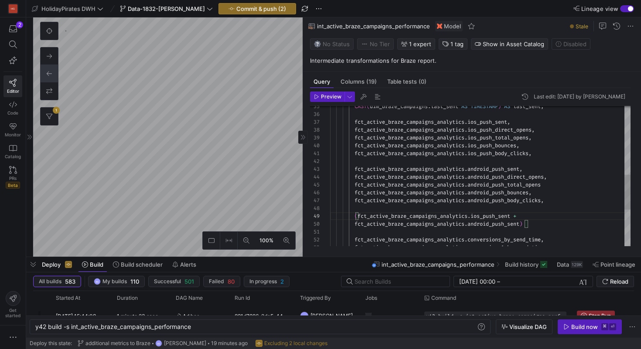
click at [543, 227] on div "fct_active_braze_campaigns_analytics . android_push_sent , fct_active_braze_cam…" at bounding box center [480, 111] width 301 height 565
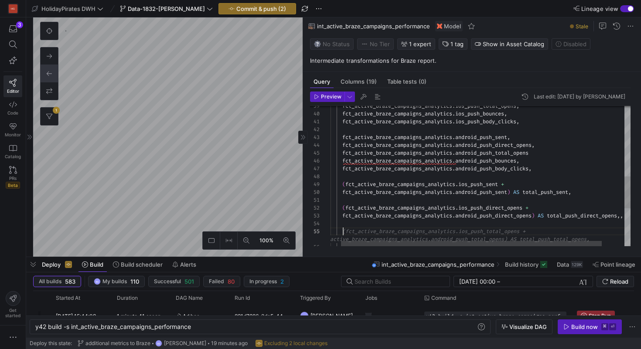
scroll to position [39, 305]
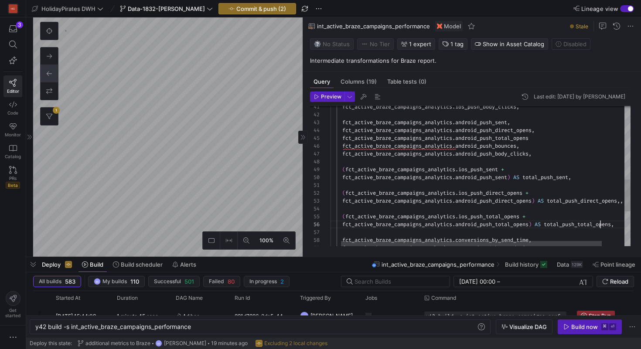
click at [600, 226] on div "fct_active_braze_campaigns_analytics . android_push_sent , fct_active_braze_cam…" at bounding box center [487, 90] width 339 height 617
click at [612, 226] on div "fct_active_braze_campaigns_analytics . android_push_sent , fct_active_braze_cam…" at bounding box center [487, 90] width 339 height 617
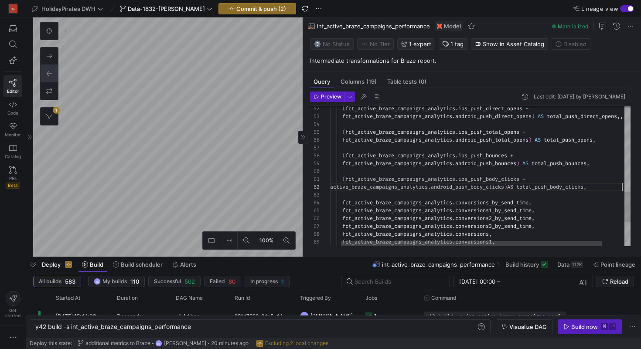
scroll to position [8, 304]
click at [495, 191] on div "( fct_active_braze_campaigns_analytics . ios_push_direct_opens + fct_active_bra…" at bounding box center [487, 29] width 339 height 664
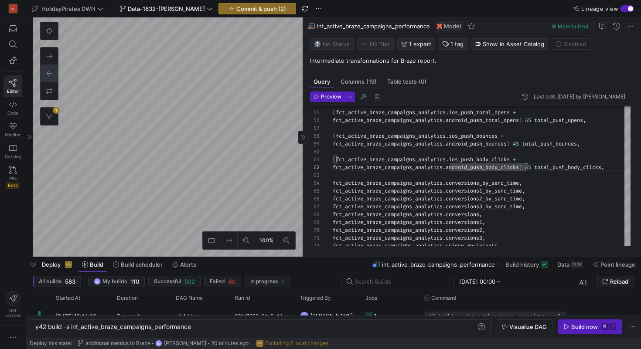
type textarea "(fct_active_braze_campaigns_analytics.ios_push_body_clicks + fct_active_braze_c…"
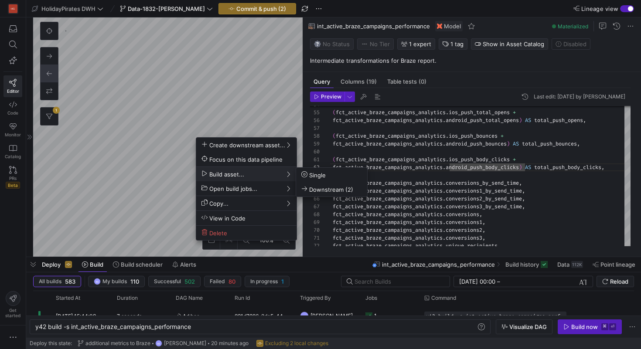
click at [276, 9] on div at bounding box center [320, 174] width 641 height 349
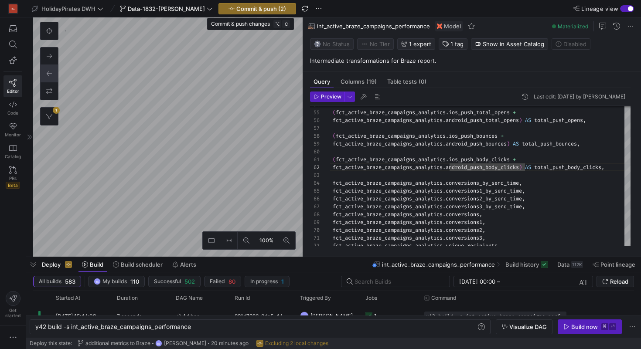
click at [276, 9] on span "Commit & push (2)" at bounding box center [261, 8] width 50 height 7
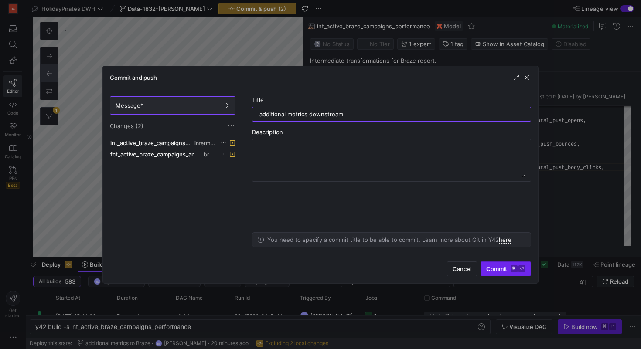
type input "additional metrics downstream"
click at [494, 270] on span "Commit ⌘ ⏎" at bounding box center [505, 269] width 39 height 7
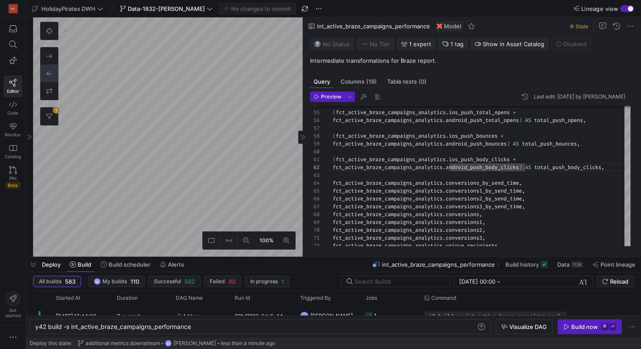
type textarea "y42 build -s fct_active_braze_campaigns_analytics"
type textarea "{{ config( materialized='incremental', unique_key=['campaign_id','date'], incre…"
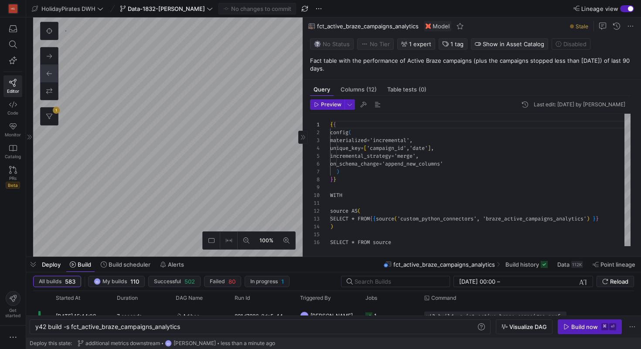
scroll to position [79, 0]
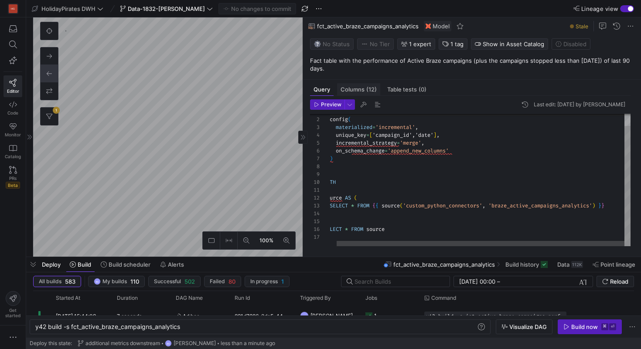
click at [346, 88] on span "Columns (12)" at bounding box center [359, 90] width 36 height 6
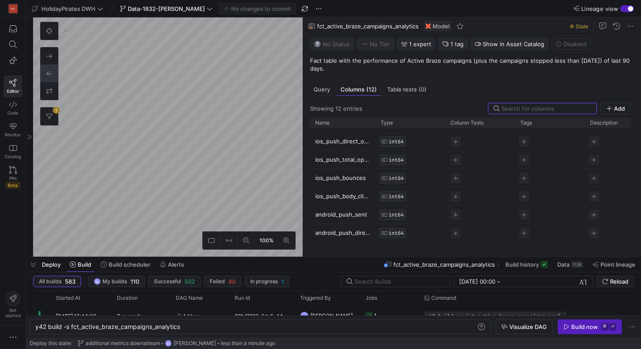
scroll to position [102, 0]
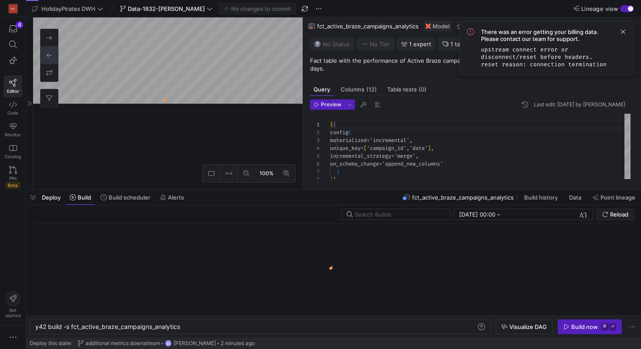
scroll to position [0, 145]
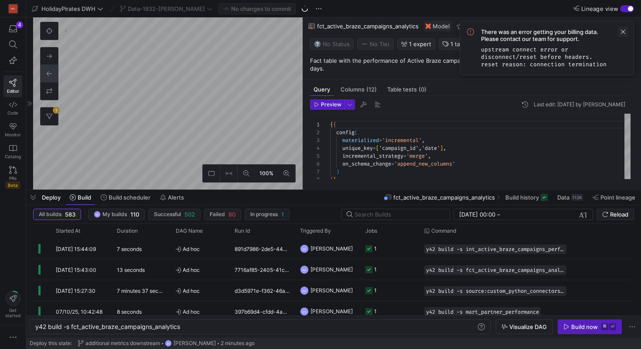
click at [623, 31] on span at bounding box center [623, 32] width 10 height 10
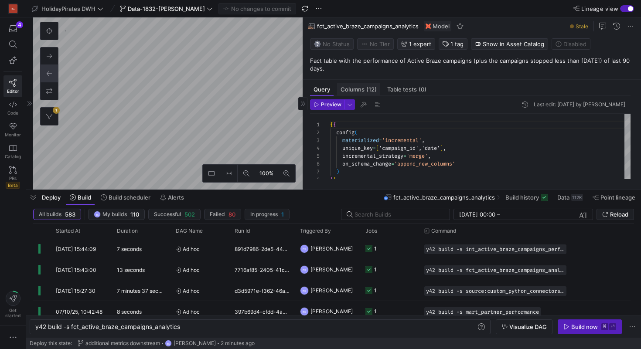
click at [353, 90] on span "Columns (12)" at bounding box center [359, 90] width 36 height 6
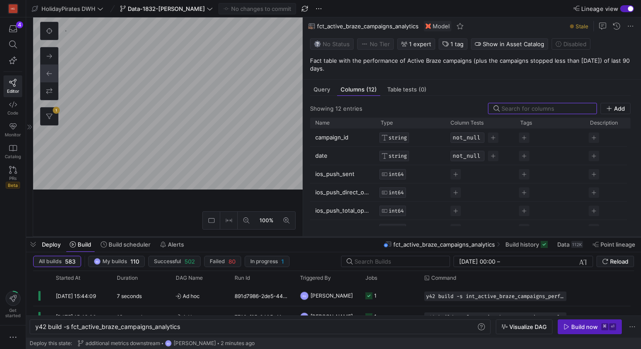
drag, startPoint x: 303, startPoint y: 190, endPoint x: 302, endPoint y: 238, distance: 48.4
click at [302, 238] on div at bounding box center [333, 237] width 615 height 3
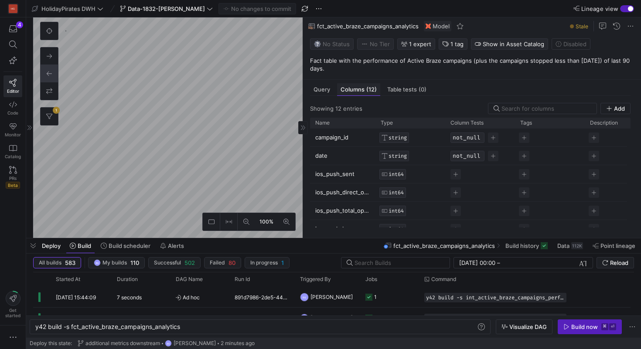
click at [353, 90] on span "Columns (12)" at bounding box center [359, 90] width 36 height 6
click at [320, 91] on span "Query" at bounding box center [322, 90] width 17 height 6
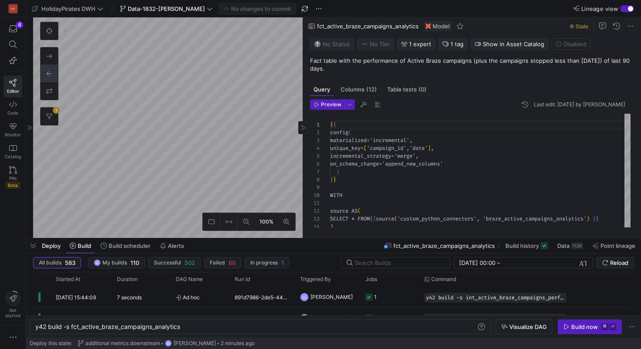
scroll to position [79, 0]
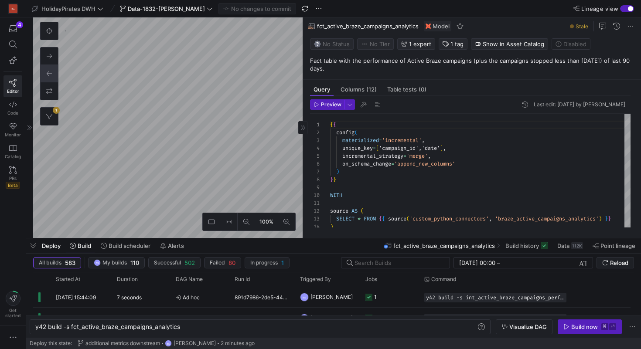
type textarea "y42 build -s int_active_braze_campaigns_performance"
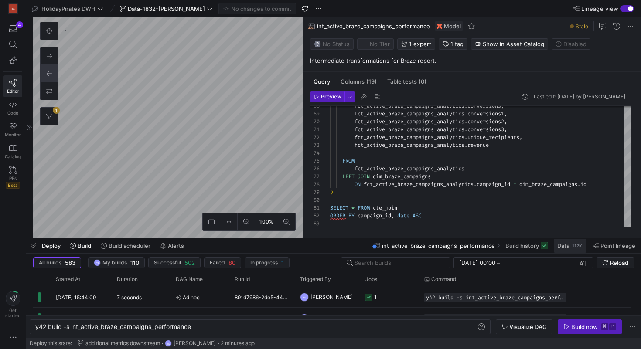
click at [556, 247] on span at bounding box center [570, 246] width 33 height 14
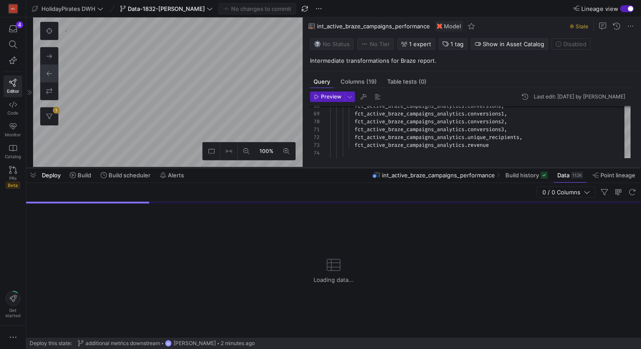
drag, startPoint x: 342, startPoint y: 240, endPoint x: 345, endPoint y: 170, distance: 69.9
click at [344, 169] on div at bounding box center [333, 167] width 615 height 3
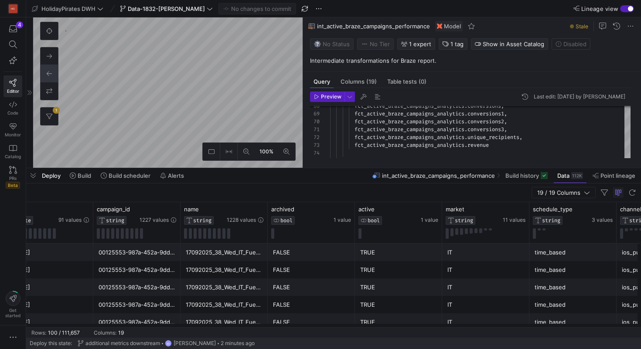
scroll to position [0, 21]
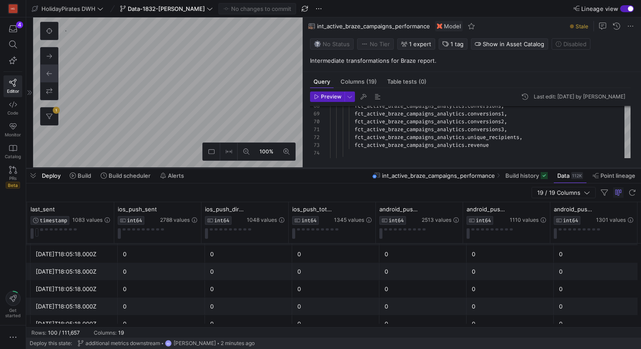
type textarea "{{ config( materialized='incremental', unique_key=['campaign_id','date'], incre…"
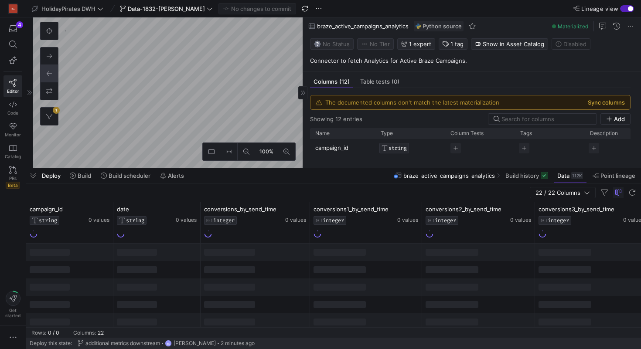
click at [608, 103] on button "Sync columns" at bounding box center [606, 102] width 37 height 7
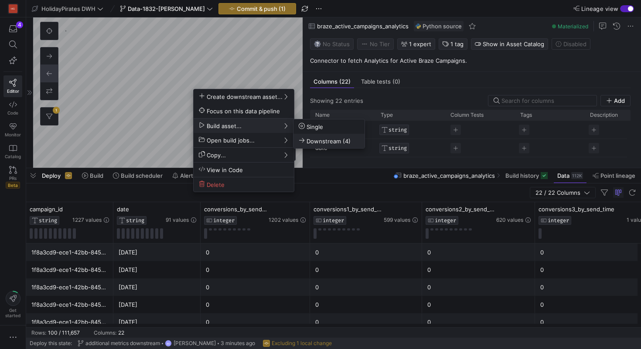
click at [343, 143] on span "Downstream (4)" at bounding box center [325, 140] width 52 height 7
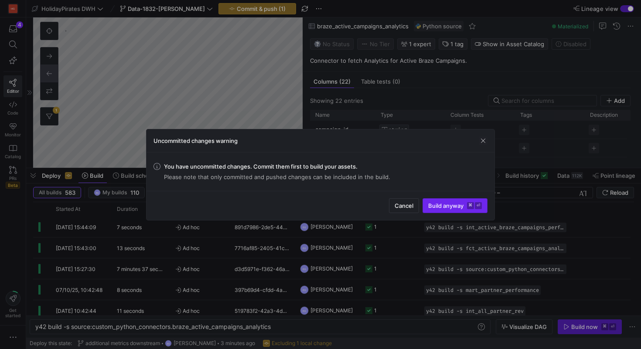
click at [440, 204] on span "Build anyway ⌘ ⏎" at bounding box center [455, 205] width 54 height 7
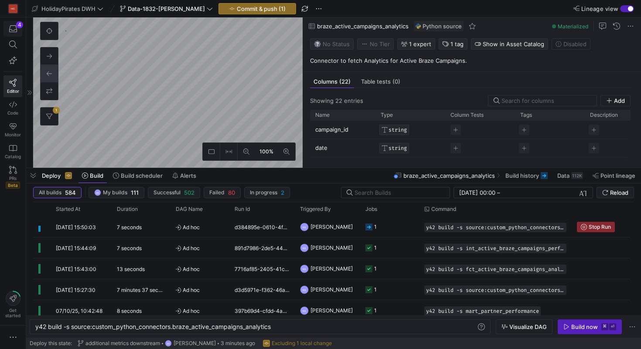
click at [14, 30] on icon "button" at bounding box center [13, 29] width 8 height 8
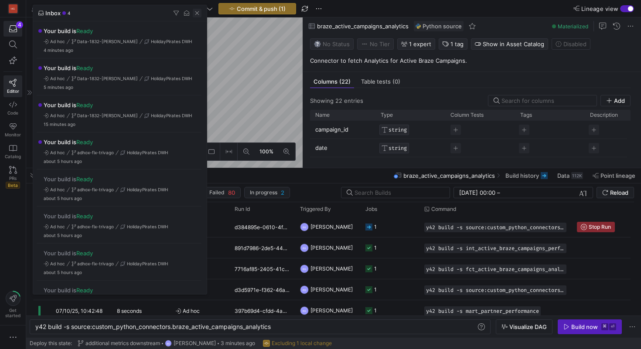
click at [199, 12] on span "button" at bounding box center [197, 13] width 9 height 9
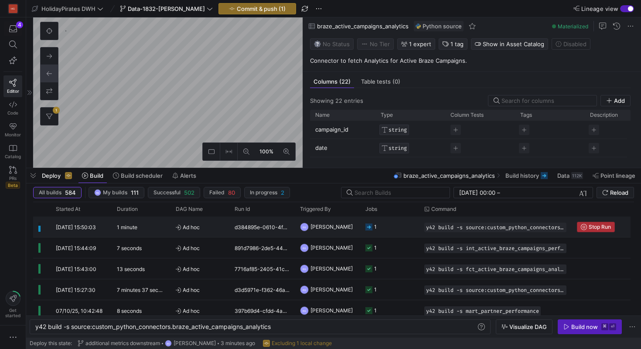
click at [587, 231] on span "Press SPACE to select this row." at bounding box center [596, 228] width 37 height 10
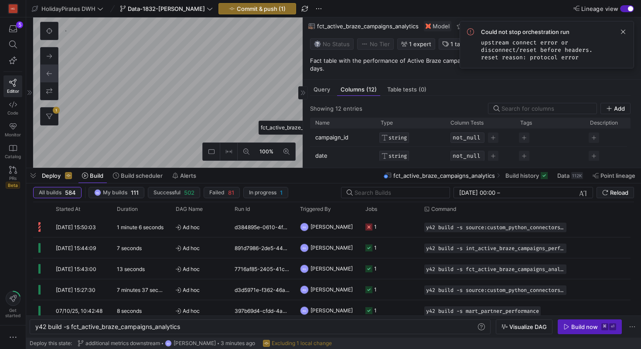
scroll to position [230, 0]
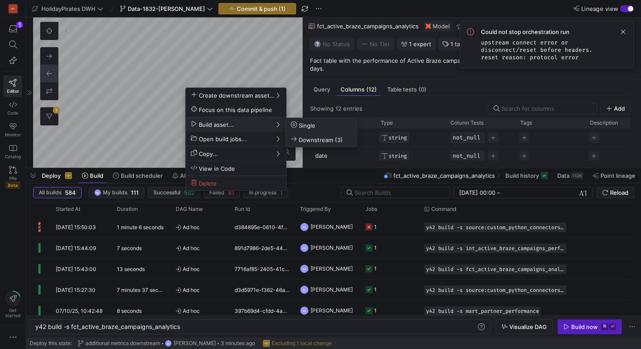
click at [313, 139] on span "Downstream (3)" at bounding box center [317, 139] width 52 height 7
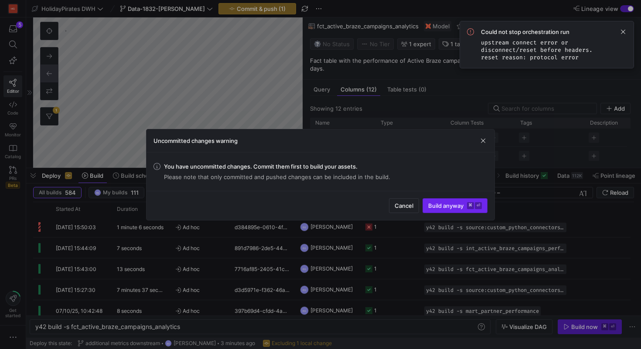
click at [452, 207] on span "Build anyway ⌘ ⏎" at bounding box center [455, 205] width 54 height 7
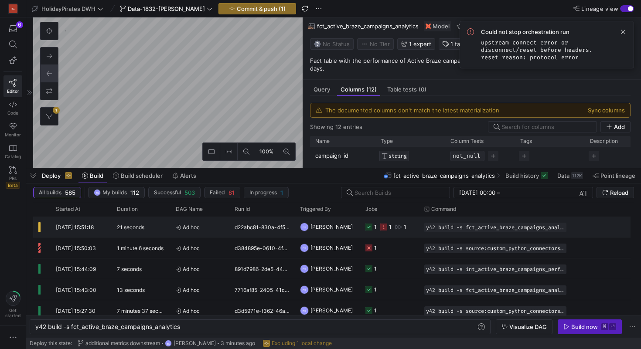
click at [241, 225] on div "d22abc81-830a-4f54-a4e5-81c3092d6eae" at bounding box center [261, 227] width 65 height 21
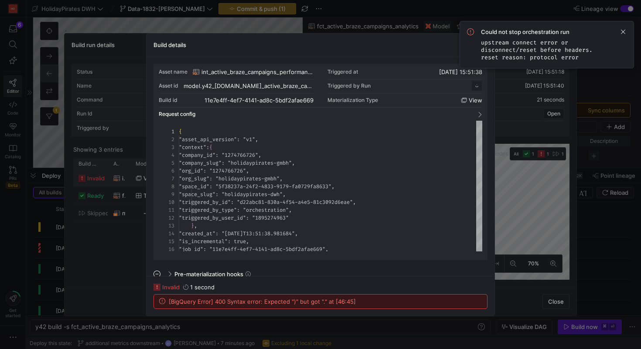
scroll to position [79, 0]
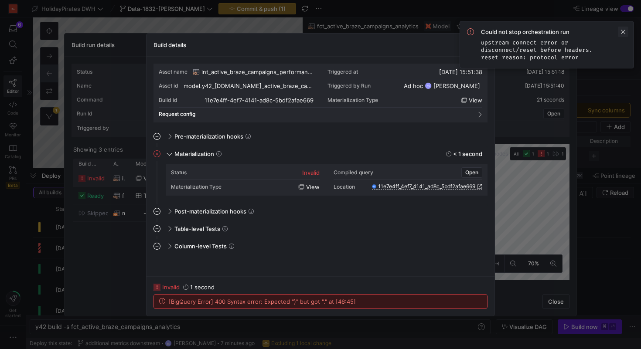
click at [624, 31] on span at bounding box center [623, 32] width 10 height 10
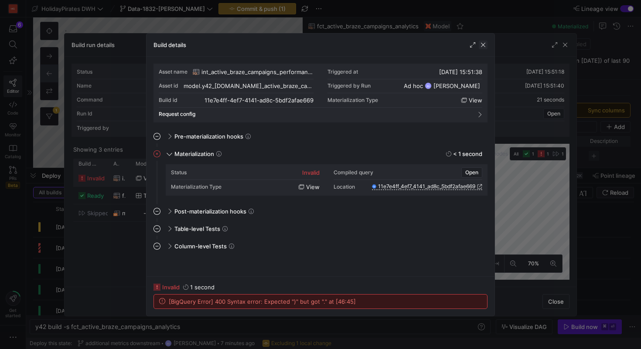
click at [479, 41] on span "button" at bounding box center [483, 45] width 9 height 9
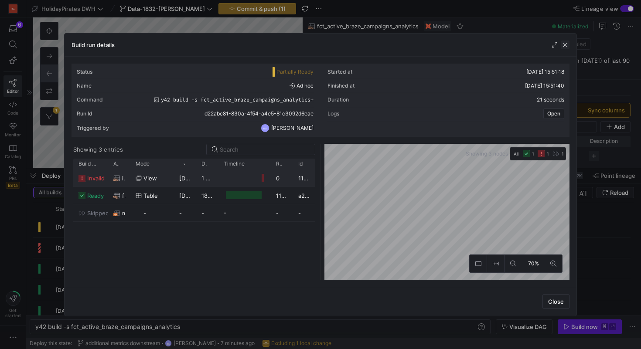
click at [568, 46] on span "button" at bounding box center [565, 45] width 9 height 9
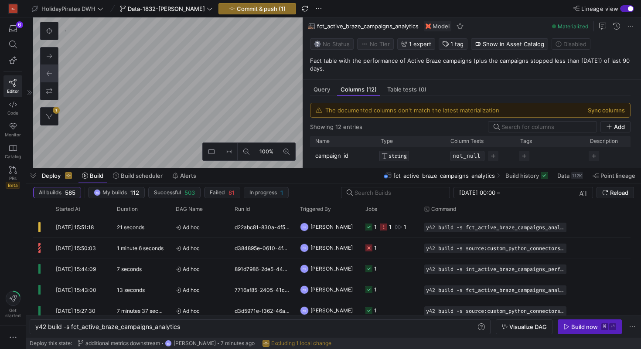
type textarea "y42 build -s int_active_braze_campaigns_performance"
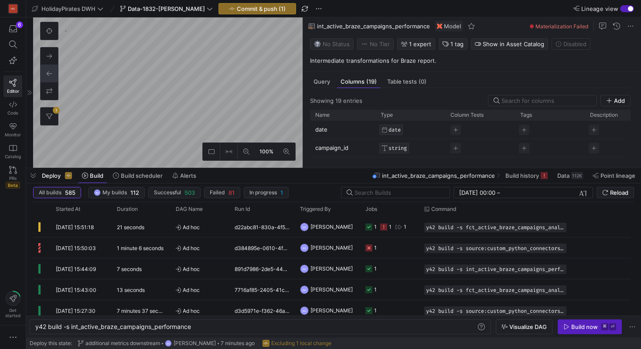
scroll to position [52, 0]
click at [329, 82] on span "Query" at bounding box center [322, 82] width 17 height 6
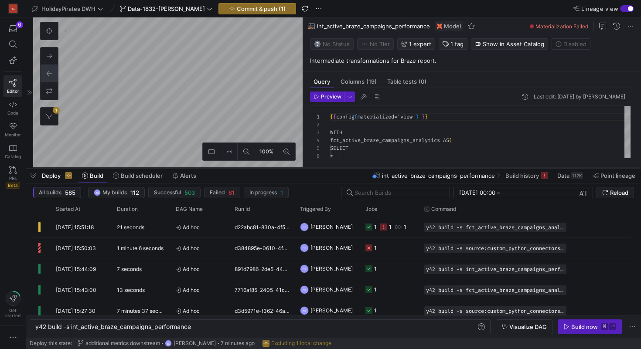
scroll to position [79, 0]
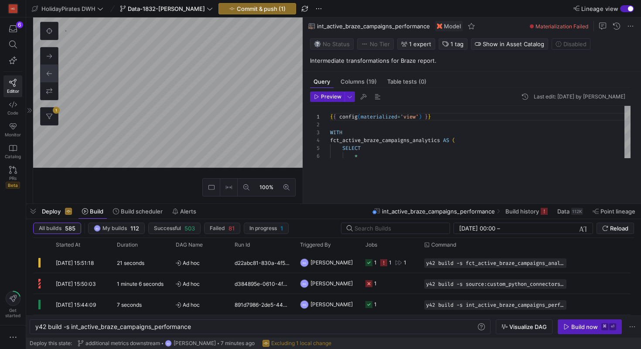
drag, startPoint x: 356, startPoint y: 169, endPoint x: 355, endPoint y: 220, distance: 51.1
click at [355, 206] on div at bounding box center [333, 203] width 615 height 3
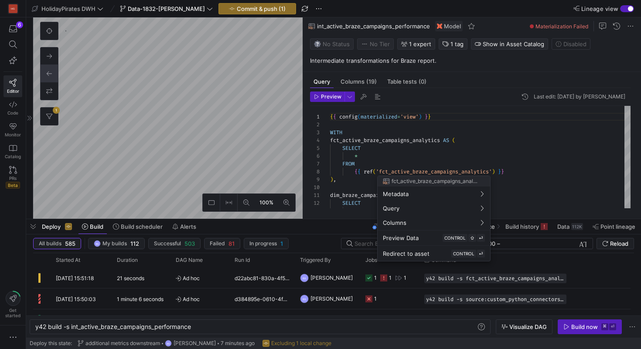
click at [548, 186] on div at bounding box center [320, 174] width 641 height 349
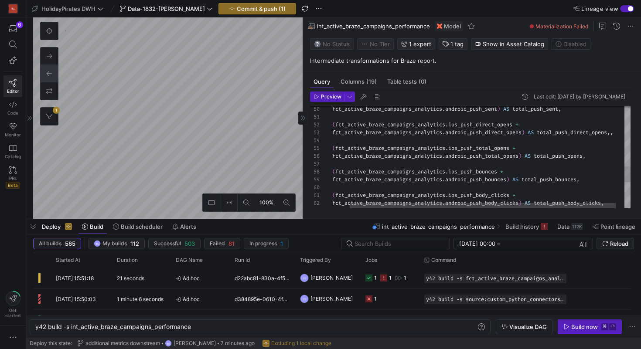
click at [621, 131] on div "fct_active_braze_campaigns_analytics . android_push_body_clicks ) AS total_push…" at bounding box center [474, 45] width 332 height 664
type textarea "(fct_active_braze_campaigns_analytics.ios_push_direct_opens + fct_active_braze_…"
click at [247, 9] on span "Commit & push (2)" at bounding box center [261, 8] width 50 height 7
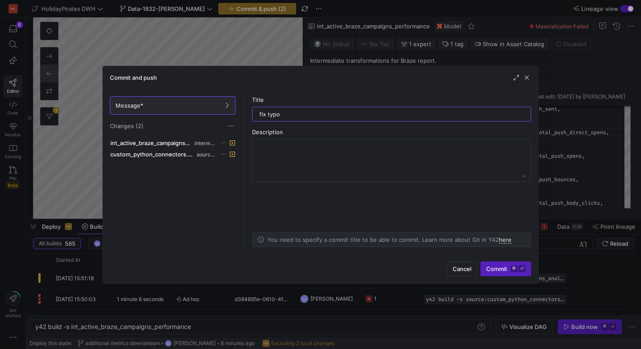
type input "fix typo"
click at [500, 279] on div "Cancel Commit ⌘ ⏎" at bounding box center [320, 268] width 435 height 29
click at [500, 273] on span "submit" at bounding box center [506, 269] width 50 height 14
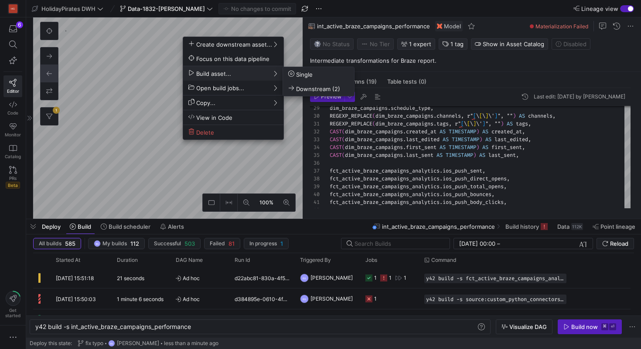
click at [314, 88] on span "Downstream (2)" at bounding box center [314, 88] width 52 height 7
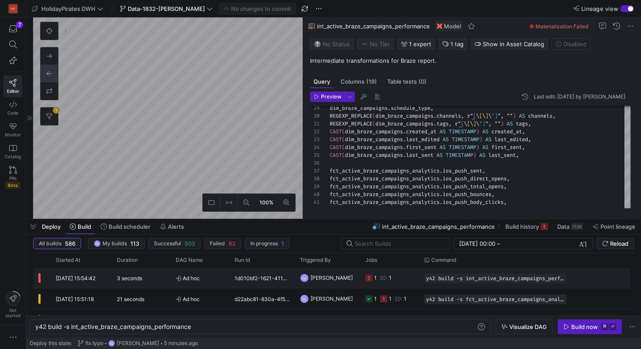
click at [322, 281] on span "[PERSON_NAME]" at bounding box center [332, 278] width 42 height 21
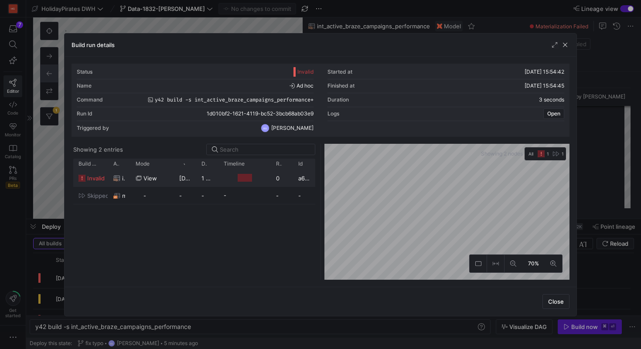
click at [227, 178] on y42-job-duration-timeline-cell-renderer "Press SPACE to select this row." at bounding box center [245, 178] width 42 height 16
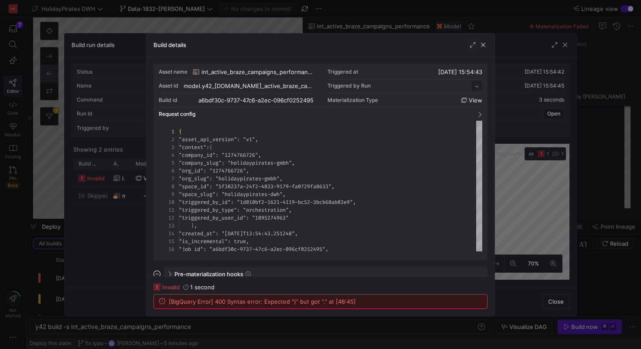
scroll to position [79, 0]
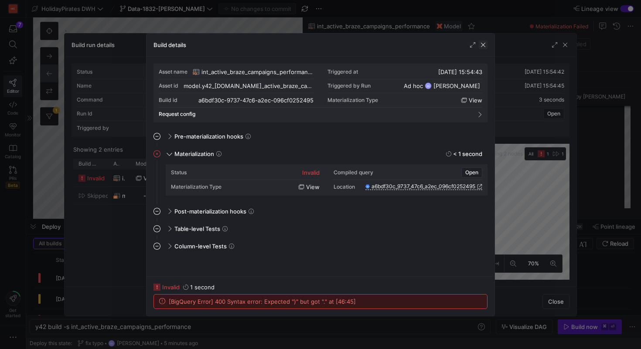
click at [484, 44] on span "button" at bounding box center [483, 45] width 9 height 9
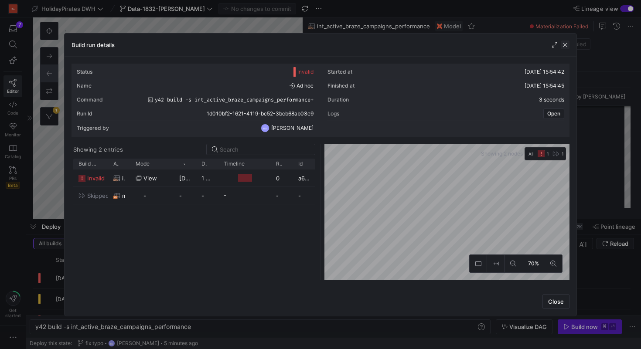
click at [565, 45] on span "button" at bounding box center [565, 45] width 9 height 9
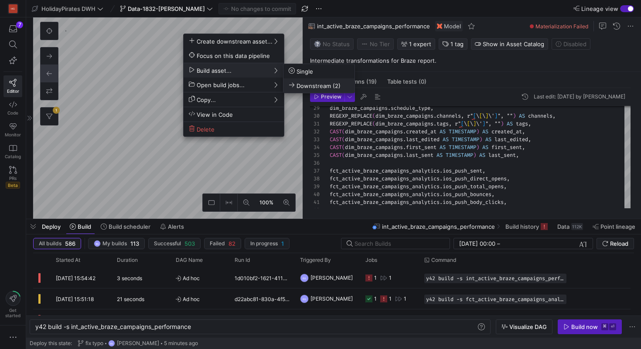
click at [312, 82] on button "Downstream (2)" at bounding box center [319, 86] width 71 height 14
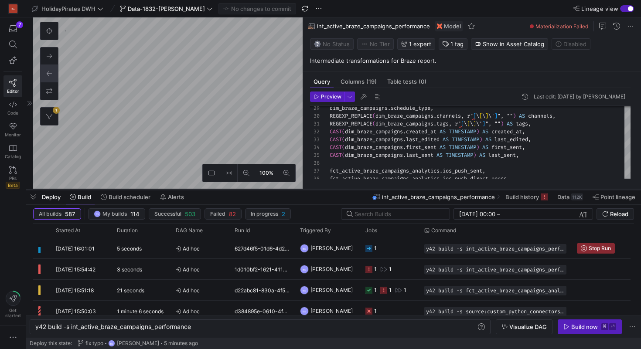
drag, startPoint x: 232, startPoint y: 220, endPoint x: 236, endPoint y: 191, distance: 29.6
click at [236, 190] on div at bounding box center [333, 189] width 615 height 3
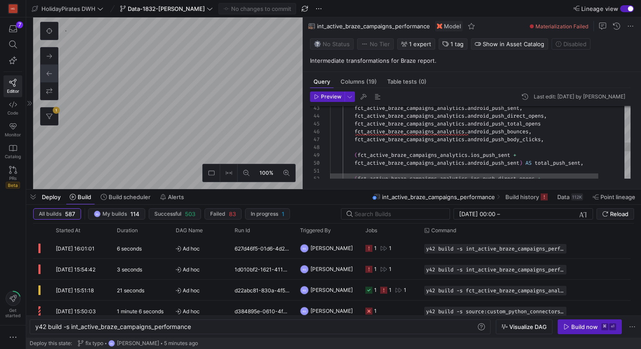
click at [552, 125] on div "fct_active_braze_campaigns_analytics . android_push_total_opens fct_active_braz…" at bounding box center [494, 99] width 329 height 664
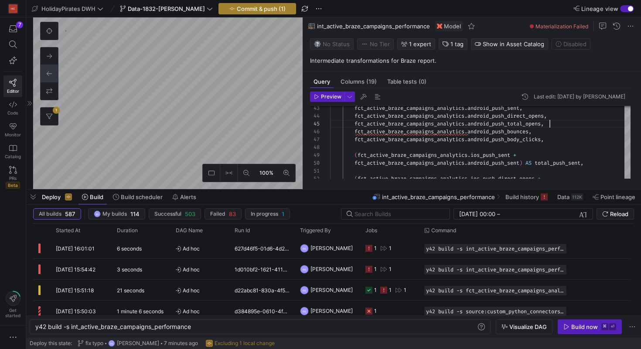
type textarea "fct_active_braze_campaigns_analytics.ios_push_body_clicks, fct_active_braze_cam…"
click at [254, 13] on span "button" at bounding box center [257, 8] width 77 height 10
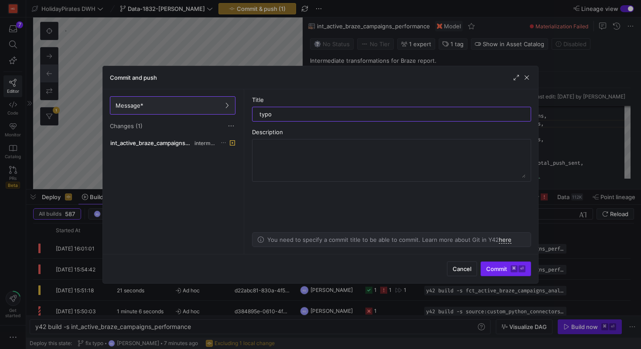
type input "typo"
click at [504, 273] on span "submit" at bounding box center [506, 269] width 50 height 14
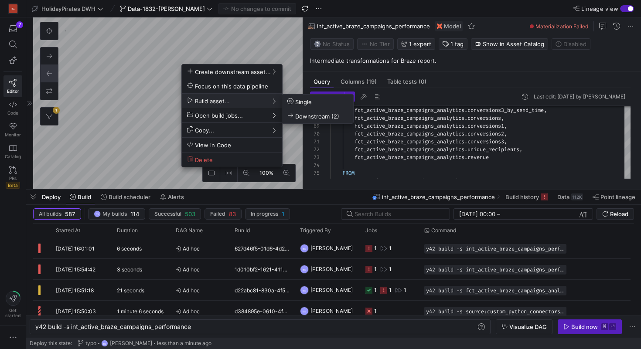
click at [305, 111] on button "Downstream (2)" at bounding box center [317, 116] width 71 height 14
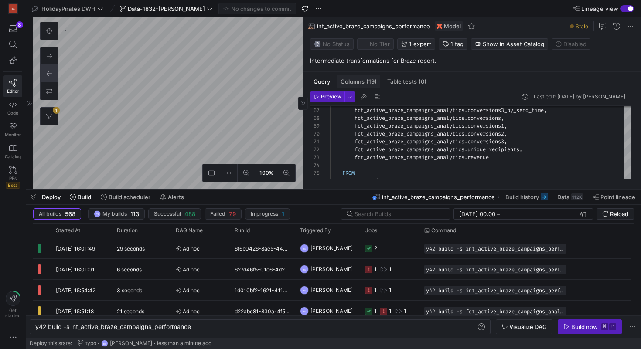
click at [360, 76] on div "Columns (19)" at bounding box center [358, 81] width 43 height 13
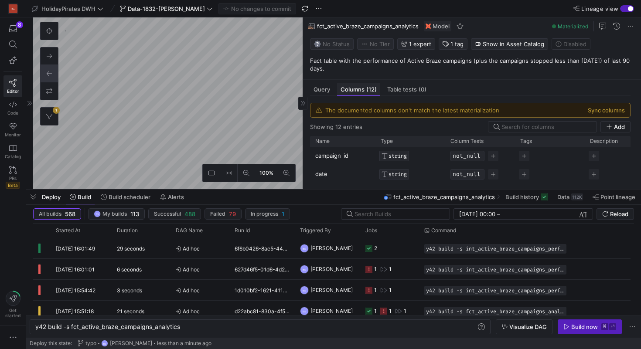
scroll to position [87, 0]
click at [606, 110] on button "Sync columns" at bounding box center [606, 110] width 37 height 7
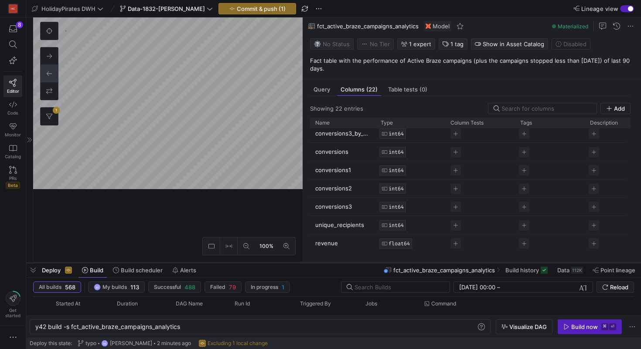
scroll to position [269, 0]
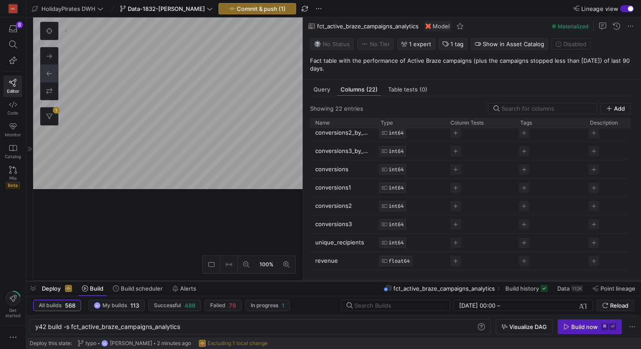
drag, startPoint x: 332, startPoint y: 190, endPoint x: 331, endPoint y: 283, distance: 92.9
click at [331, 282] on div at bounding box center [333, 281] width 615 height 3
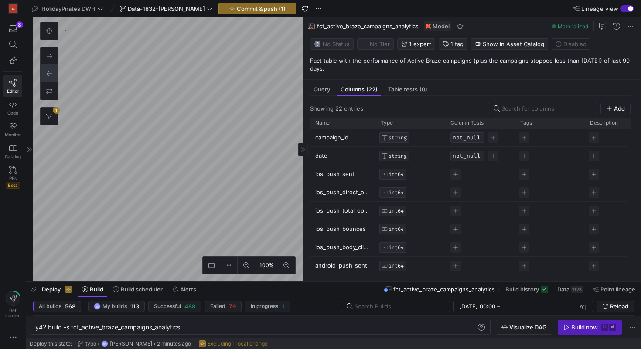
scroll to position [260, 0]
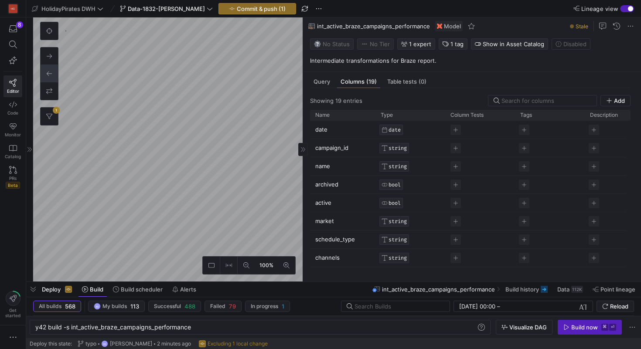
scroll to position [198, 0]
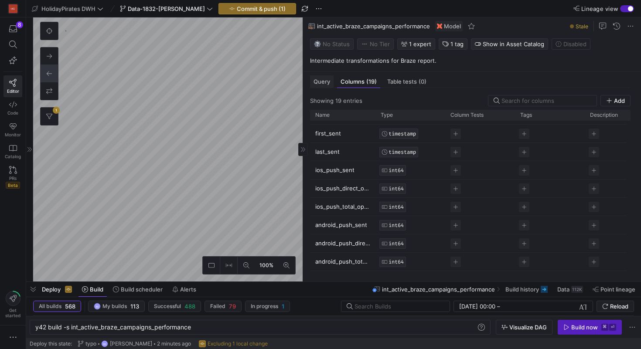
click at [324, 83] on span "Query" at bounding box center [322, 82] width 17 height 6
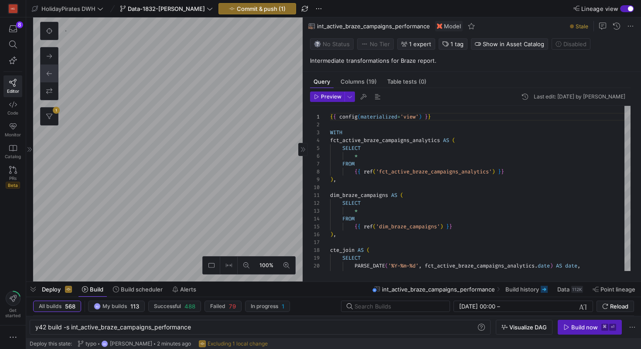
type textarea "y42 build -s mart_active_braze_campaigns_performance"
type textarea "{{ config(materialized='table') }} select * from {{ ref('int_active_braze_campa…"
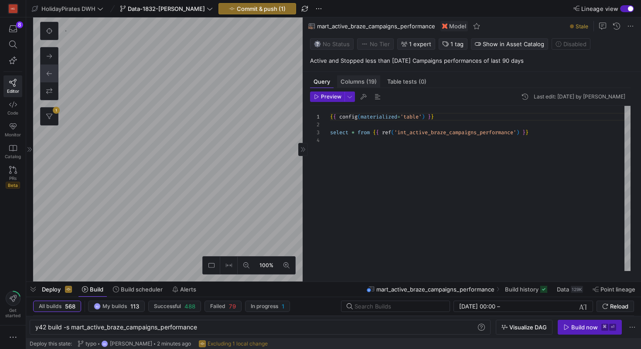
click at [371, 80] on span "(19)" at bounding box center [371, 82] width 10 height 6
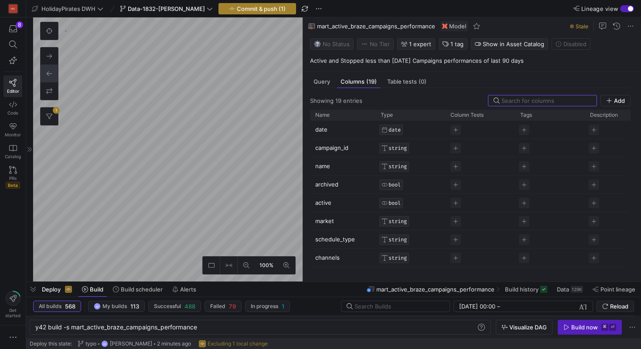
click at [245, 10] on span "Commit & push (1)" at bounding box center [261, 8] width 49 height 7
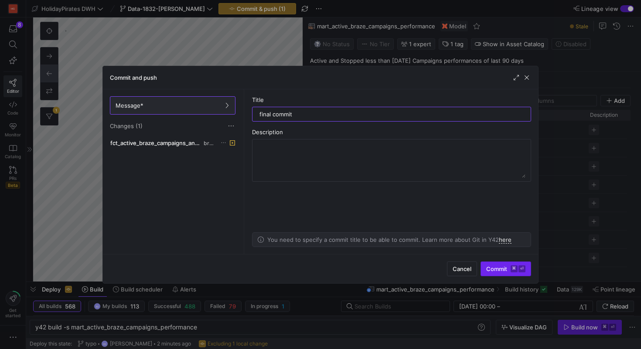
type input "final commit"
click at [508, 268] on span "Commit ⌘ ⏎" at bounding box center [505, 269] width 39 height 7
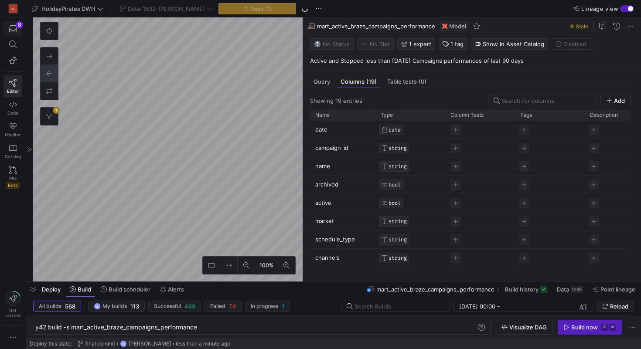
click at [16, 31] on icon "button" at bounding box center [13, 28] width 8 height 7
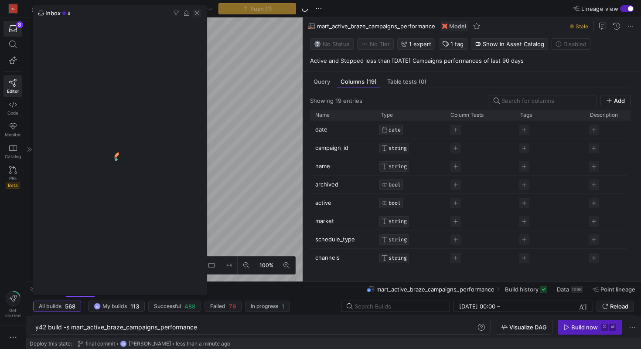
click at [199, 16] on span "button" at bounding box center [197, 13] width 9 height 9
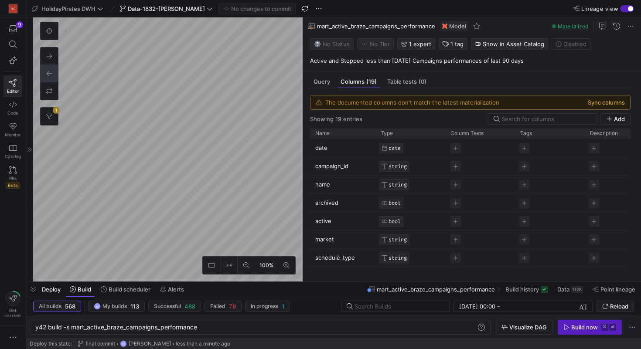
click at [597, 99] on button "Sync columns" at bounding box center [606, 102] width 37 height 7
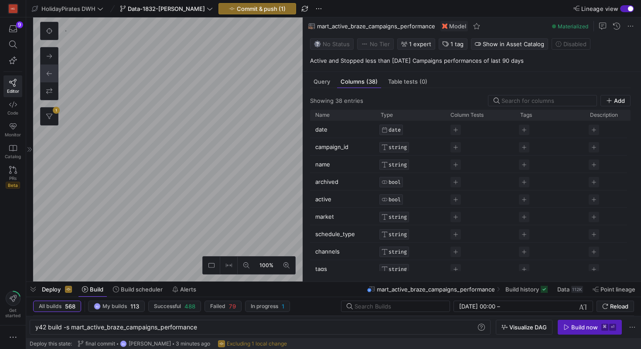
click at [597, 103] on div "Add" at bounding box center [559, 100] width 143 height 11
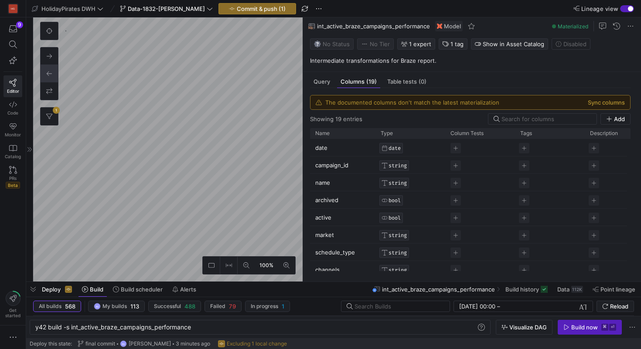
type textarea "y42 build -s int_active_braze_campaigns_performance"
click at [598, 100] on button "Sync columns" at bounding box center [606, 102] width 37 height 7
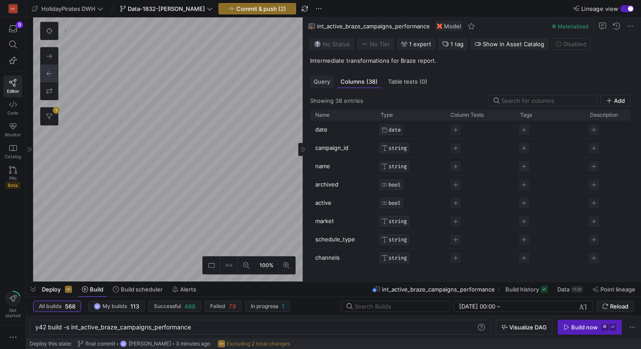
click at [320, 81] on span "Query" at bounding box center [322, 82] width 17 height 6
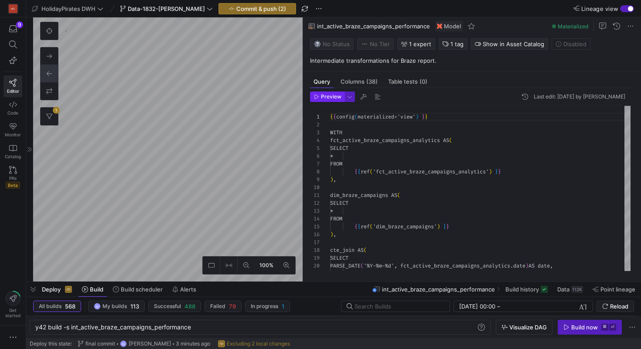
scroll to position [79, 0]
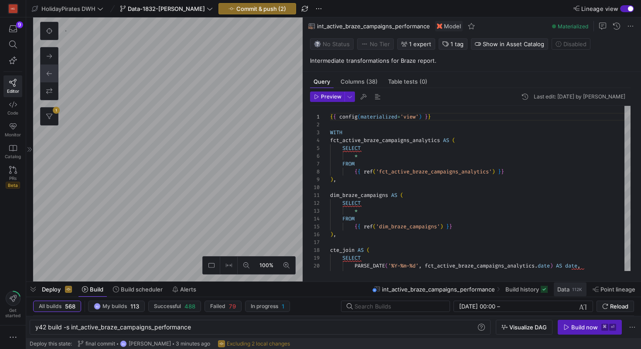
click at [572, 292] on div "112K" at bounding box center [578, 289] width 12 height 7
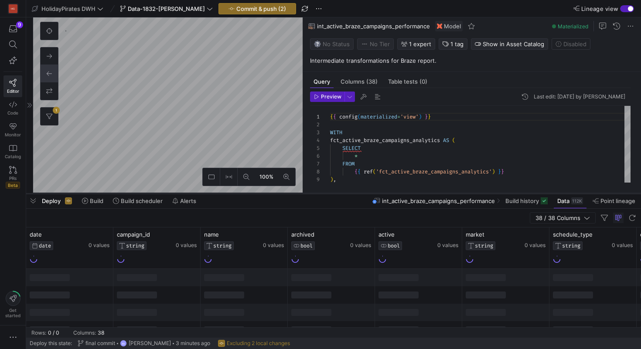
drag, startPoint x: 359, startPoint y: 282, endPoint x: 363, endPoint y: 193, distance: 89.1
click at [363, 193] on div at bounding box center [333, 193] width 615 height 3
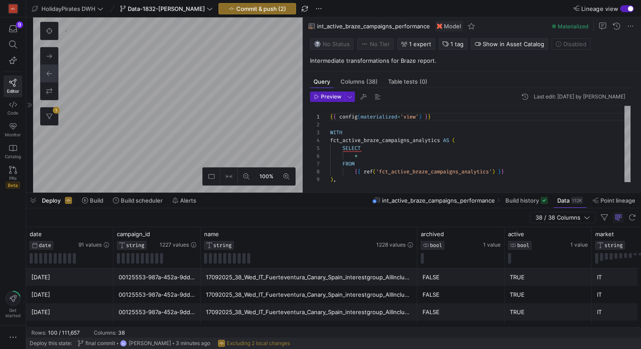
drag, startPoint x: 286, startPoint y: 240, endPoint x: 421, endPoint y: 249, distance: 134.7
drag, startPoint x: 415, startPoint y: 242, endPoint x: 498, endPoint y: 247, distance: 82.6
drag, startPoint x: 417, startPoint y: 264, endPoint x: 476, endPoint y: 267, distance: 59.0
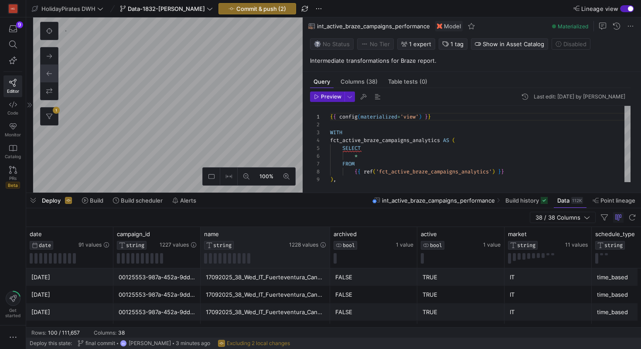
drag, startPoint x: 418, startPoint y: 260, endPoint x: 328, endPoint y: 260, distance: 89.9
click at [328, 260] on div at bounding box center [329, 247] width 3 height 41
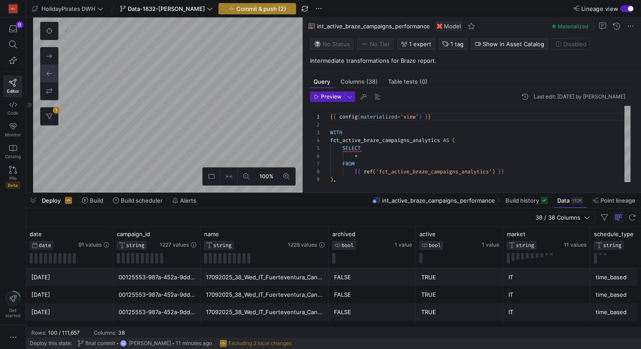
click at [254, 9] on span "Commit & push (2)" at bounding box center [261, 8] width 50 height 7
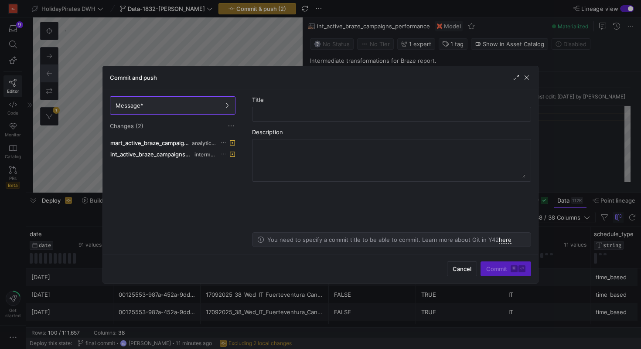
click at [313, 127] on as-split-area "Title Description You need to specify a commit title to be able to commit. Lear…" at bounding box center [391, 171] width 293 height 165
click at [313, 123] on as-split-area "Title Description You need to specify a commit title to be able to commit. Lear…" at bounding box center [391, 171] width 293 height 165
click at [313, 120] on div at bounding box center [392, 114] width 264 height 14
type input "columns desc"
click at [504, 271] on span "Commit ⌘ ⏎" at bounding box center [505, 269] width 39 height 7
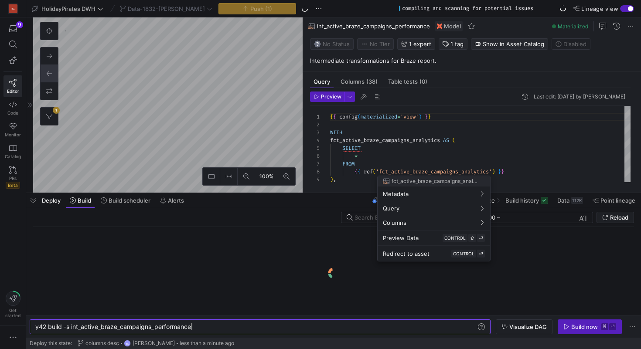
scroll to position [0, 156]
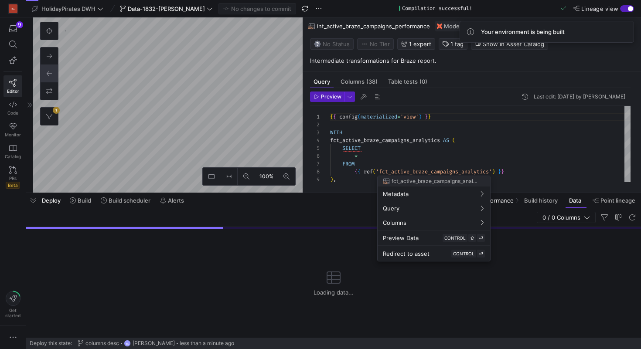
click at [302, 71] on div at bounding box center [320, 174] width 641 height 349
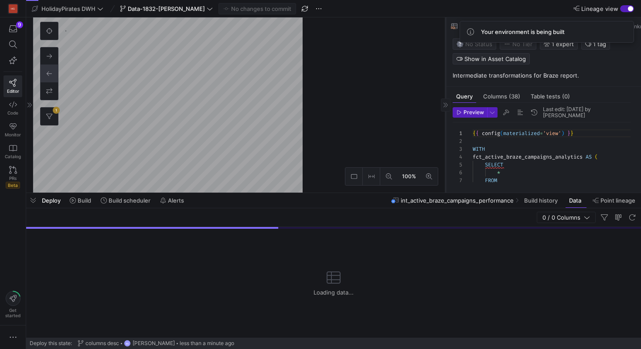
drag, startPoint x: 303, startPoint y: 84, endPoint x: 445, endPoint y: 89, distance: 142.7
click at [445, 89] on div at bounding box center [445, 104] width 0 height 175
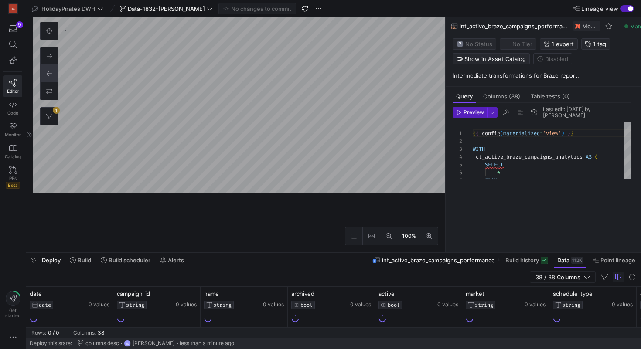
drag, startPoint x: 308, startPoint y: 194, endPoint x: 308, endPoint y: 245, distance: 51.0
click at [307, 251] on div at bounding box center [333, 252] width 615 height 3
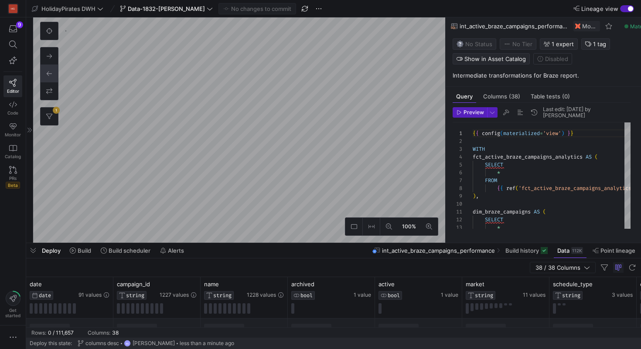
type textarea "{{ config( materialized='incremental', unique_key='id', incremental_strategy='m…"
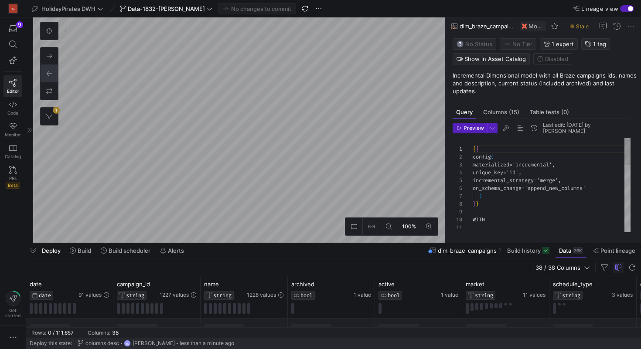
scroll to position [96, 0]
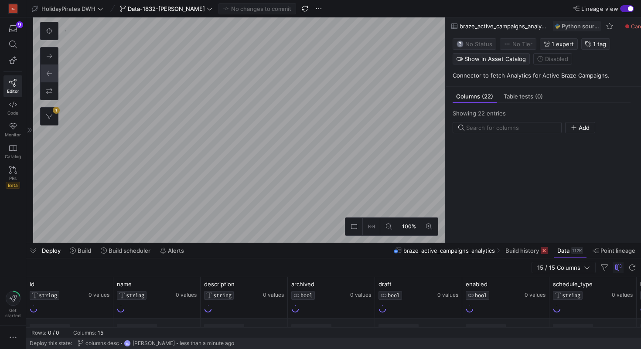
scroll to position [536, 0]
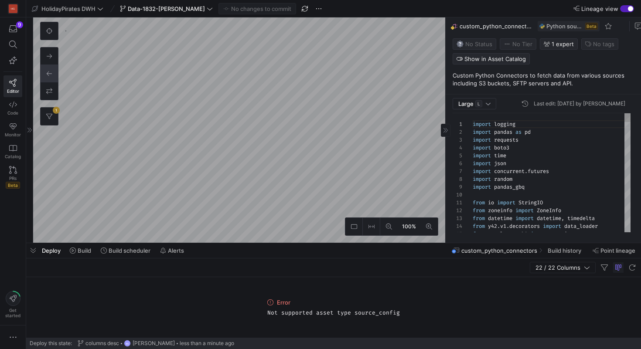
scroll to position [79, 0]
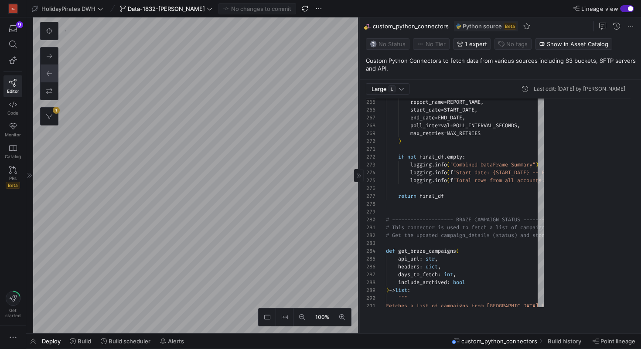
click at [359, 197] on div at bounding box center [359, 175] width 0 height 316
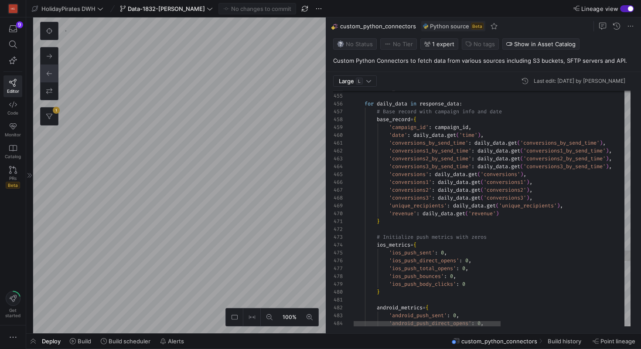
scroll to position [79, 0]
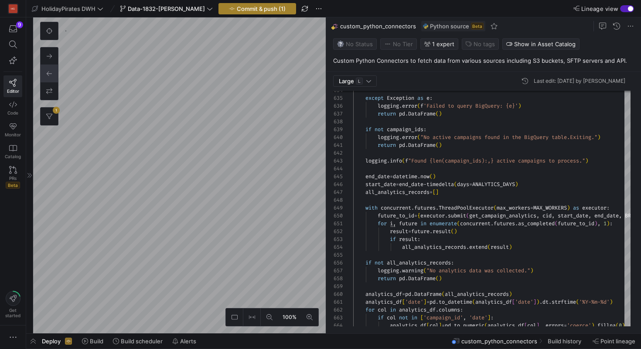
type textarea """" Fetches the active campaigns and campaigns that have been stopped less than…"
click at [264, 5] on span "Commit & push (1)" at bounding box center [261, 8] width 49 height 7
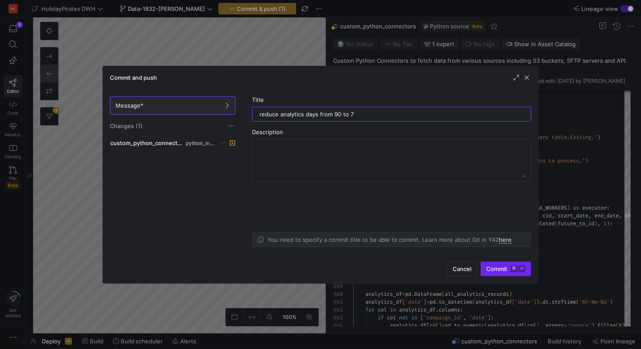
type input "reduce analytics days from 90 to 7"
click at [504, 273] on span "submit" at bounding box center [506, 269] width 50 height 14
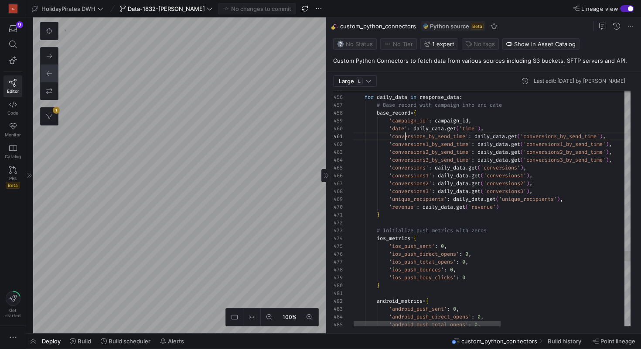
drag, startPoint x: 404, startPoint y: 136, endPoint x: 406, endPoint y: 207, distance: 71.1
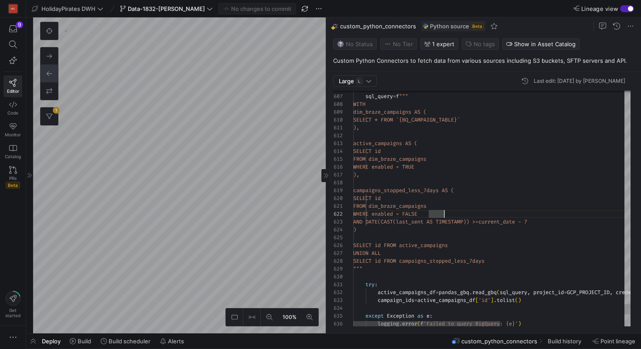
drag, startPoint x: 366, startPoint y: 231, endPoint x: 366, endPoint y: 194, distance: 36.7
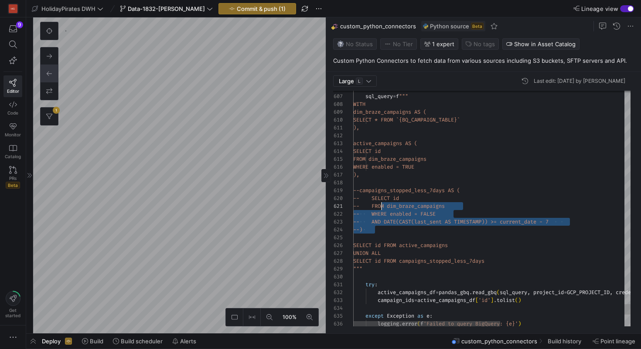
scroll to position [0, 28]
drag, startPoint x: 390, startPoint y: 233, endPoint x: 383, endPoint y: 206, distance: 27.7
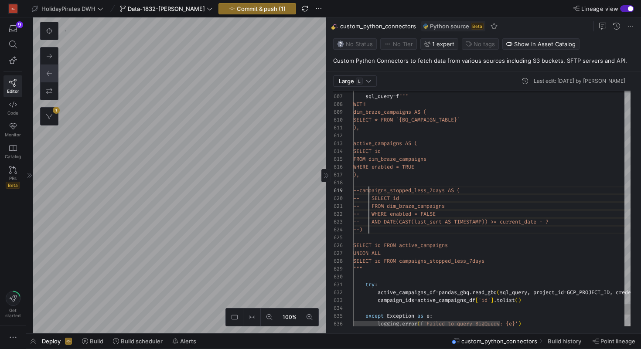
drag, startPoint x: 370, startPoint y: 192, endPoint x: 370, endPoint y: 228, distance: 35.8
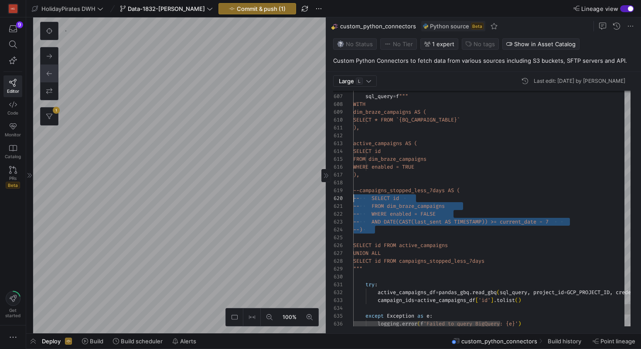
scroll to position [63, 0]
drag, startPoint x: 391, startPoint y: 230, endPoint x: 352, endPoint y: 192, distance: 54.0
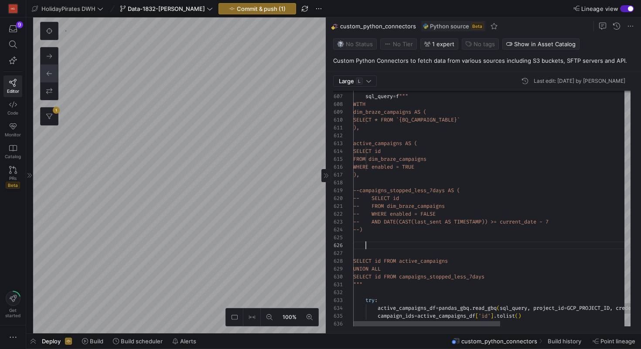
scroll to position [0, 22]
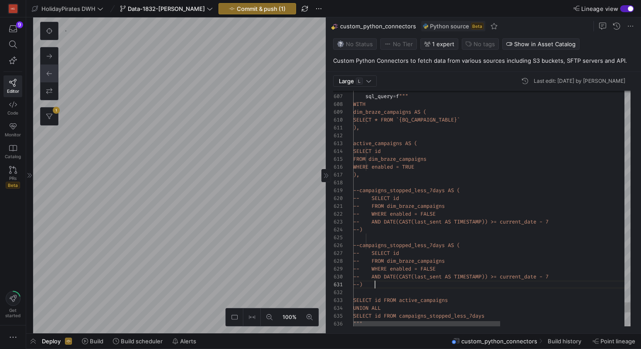
drag, startPoint x: 375, startPoint y: 248, endPoint x: 366, endPoint y: 283, distance: 36.1
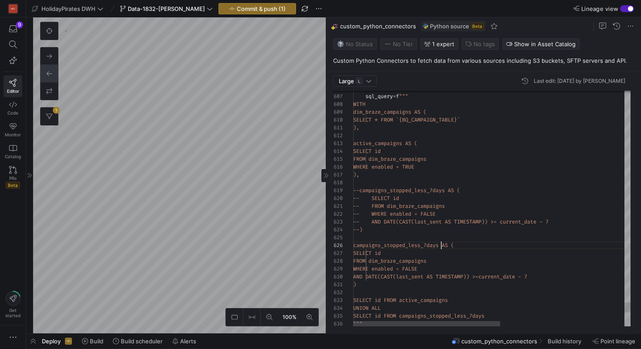
drag, startPoint x: 511, startPoint y: 277, endPoint x: 562, endPoint y: 277, distance: 50.6
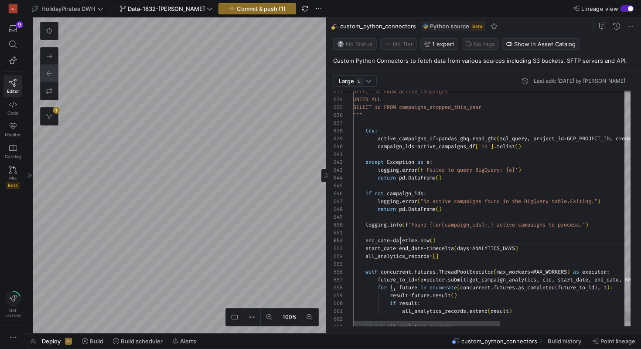
drag, startPoint x: 452, startPoint y: 241, endPoint x: 407, endPoint y: 242, distance: 45.8
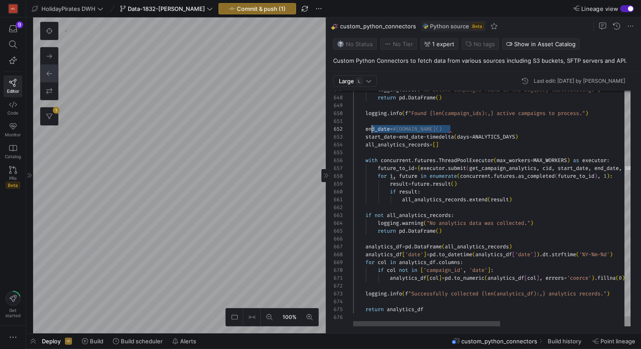
drag, startPoint x: 459, startPoint y: 128, endPoint x: 370, endPoint y: 132, distance: 88.7
click at [370, 132] on div "end_date = #datetime.now()" at bounding box center [609, 129] width 512 height 8
drag, startPoint x: 365, startPoint y: 131, endPoint x: 447, endPoint y: 126, distance: 82.2
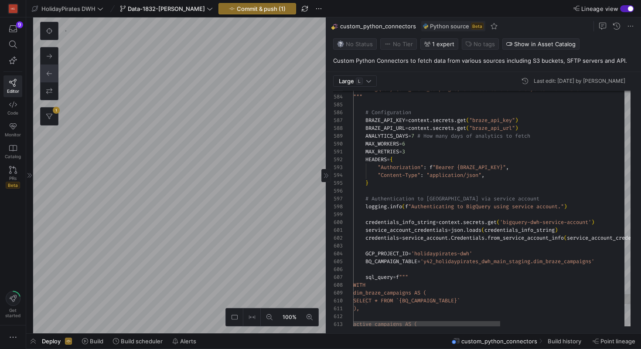
scroll to position [63, 69]
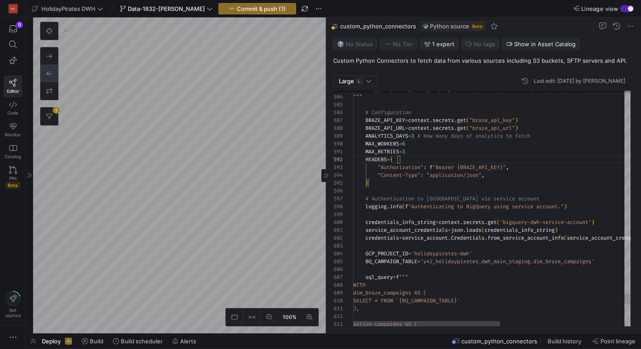
type textarea "MAX_RETRIES = 3 HEADERS = { "Authorization": f"Bearer {BRAZE_API_KEY}", "Conten…"
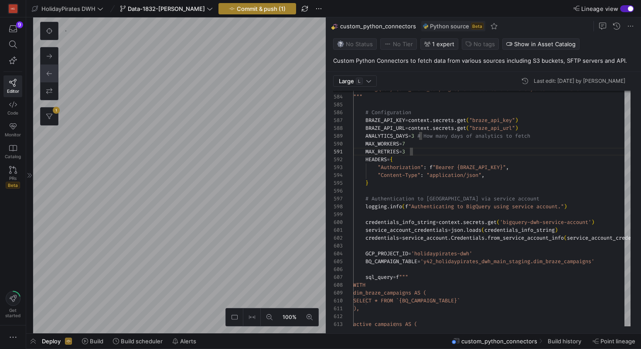
click at [271, 10] on span "Commit & push (1)" at bounding box center [261, 8] width 49 height 7
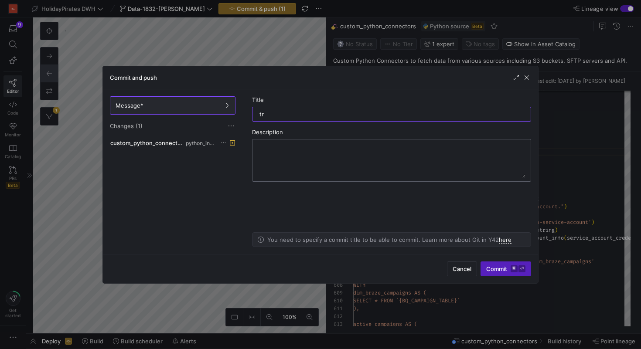
type input "t"
type input "simulate ingestion of historical data"
click at [510, 270] on span "Commit ⌘ ⏎" at bounding box center [505, 269] width 39 height 7
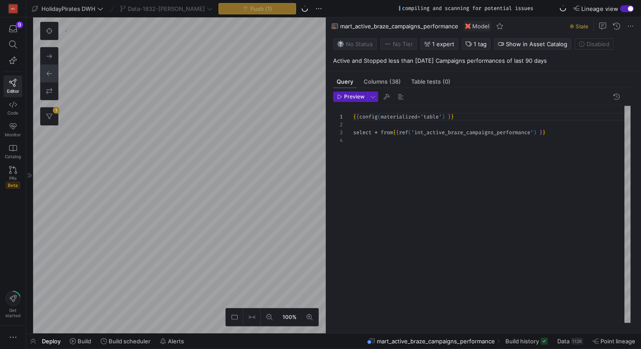
scroll to position [24, 0]
click at [557, 344] on span at bounding box center [570, 342] width 33 height 14
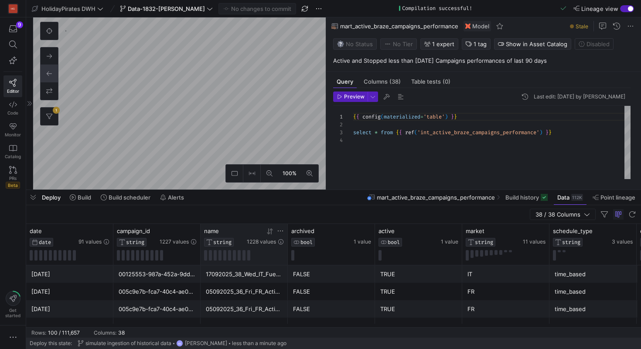
click at [279, 231] on icon at bounding box center [280, 231] width 7 height 7
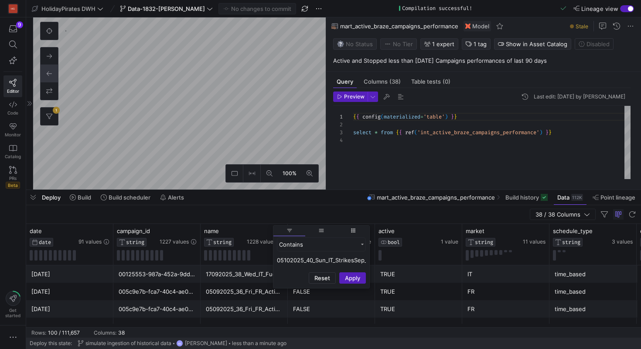
scroll to position [0, 112]
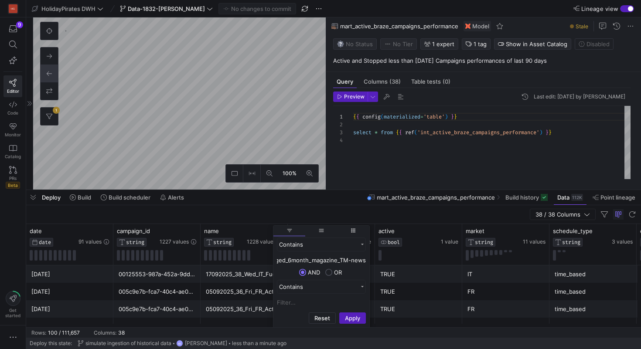
type input "05102025_40_Sun_IT_StrikesSep_Engaged_6month_magazine_TM-news"
click at [354, 312] on div "Reset Apply" at bounding box center [322, 318] width 96 height 18
click at [352, 317] on button "Apply" at bounding box center [352, 318] width 27 height 11
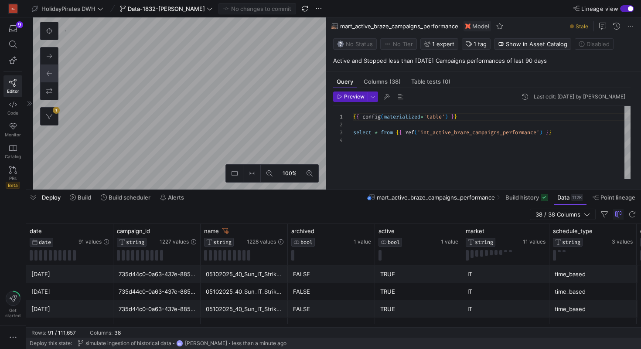
click at [264, 209] on div "38 / 38 Columns" at bounding box center [333, 214] width 615 height 19
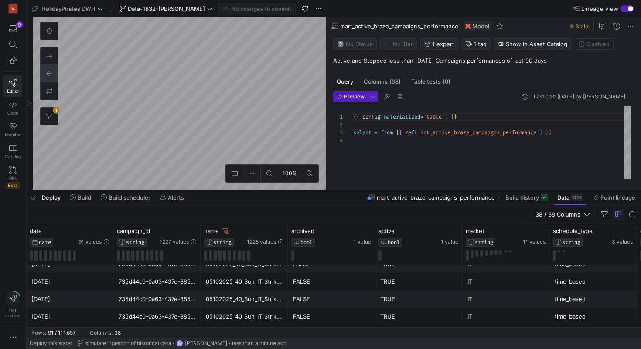
scroll to position [63, 0]
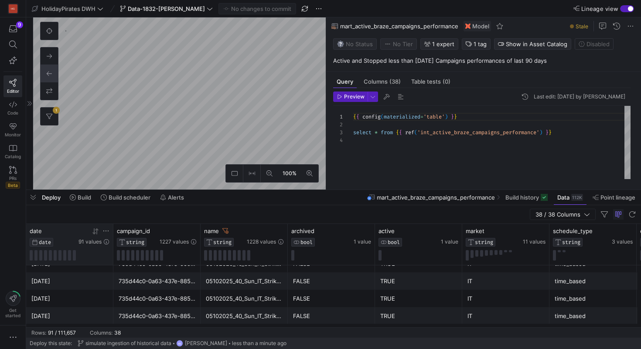
click at [96, 232] on icon at bounding box center [96, 231] width 3 height 6
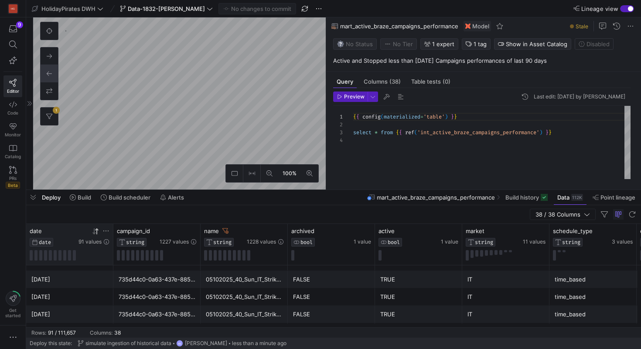
scroll to position [0, 0]
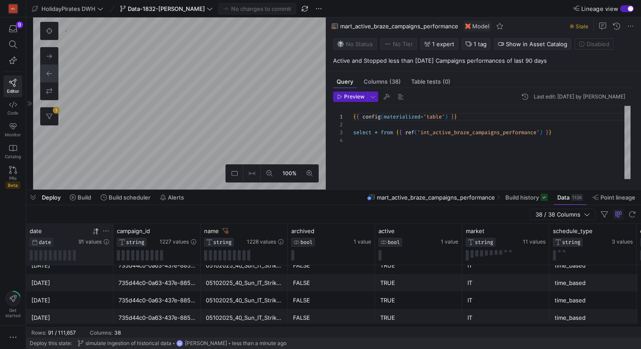
click at [46, 283] on div "2025-09-29" at bounding box center [69, 283] width 77 height 17
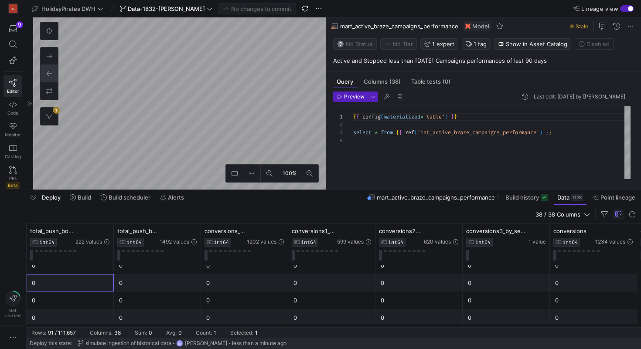
click at [66, 287] on div "0" at bounding box center [70, 283] width 77 height 17
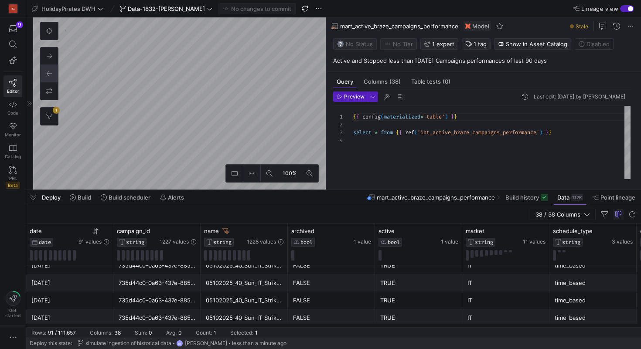
click at [66, 287] on div "2025-09-29" at bounding box center [69, 283] width 77 height 17
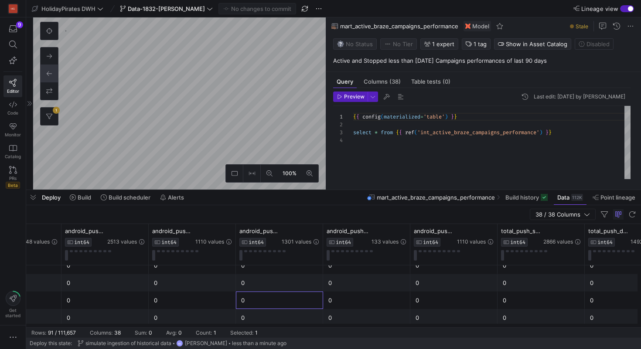
click at [274, 292] on div "0" at bounding box center [279, 300] width 87 height 17
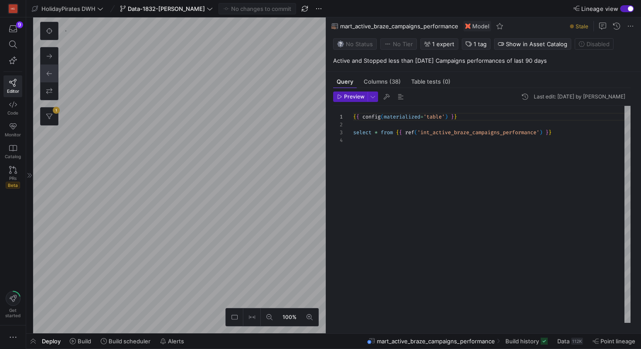
type textarea "{{ config( materialized='incremental', unique_key=['campaign_id','date'], incre…"
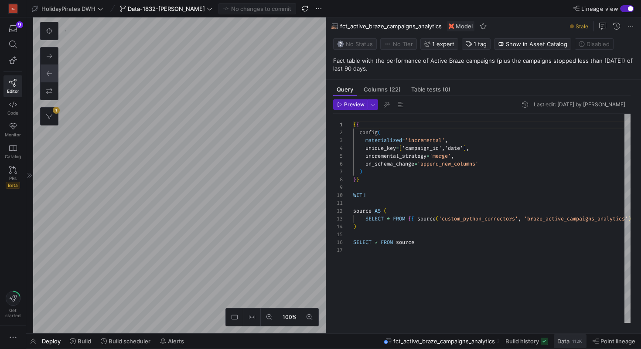
click at [565, 342] on span "Data" at bounding box center [564, 341] width 12 height 7
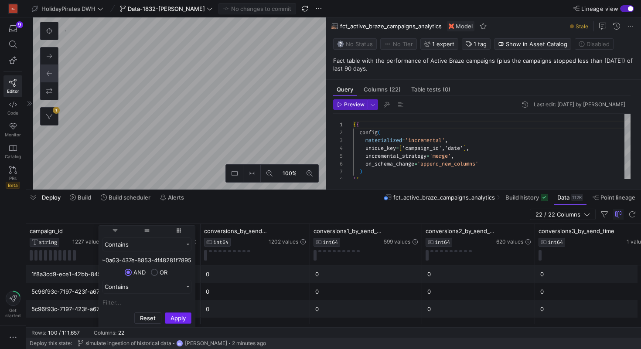
type input "735d44c0-0a63-437e-8853-4f48281f7895"
click at [175, 316] on button "Apply" at bounding box center [178, 318] width 27 height 11
click at [194, 213] on div "22 / 22 Columns" at bounding box center [333, 214] width 615 height 19
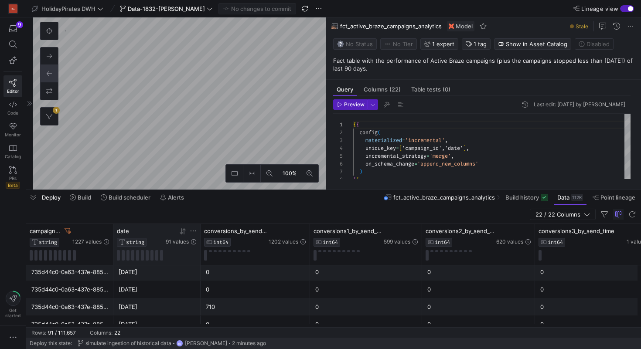
click at [185, 233] on icon at bounding box center [182, 231] width 7 height 7
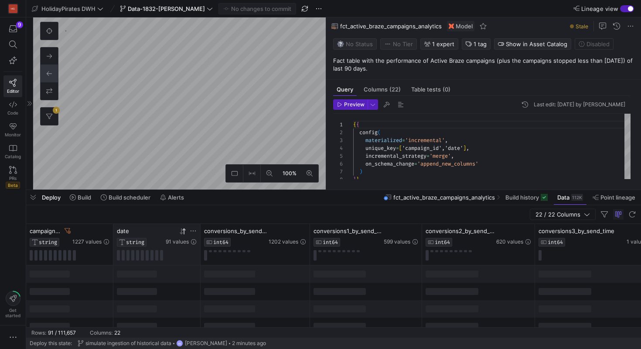
click at [185, 233] on icon at bounding box center [182, 231] width 7 height 7
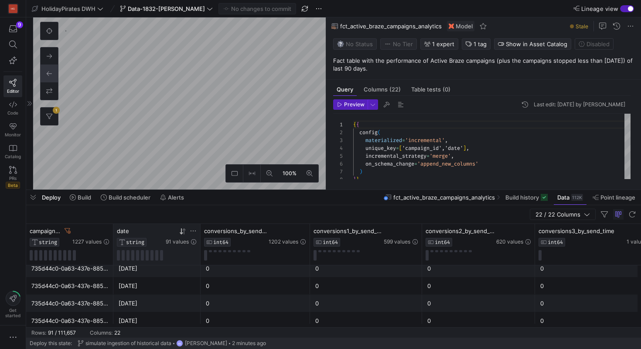
click at [43, 304] on div "735d44c0-0a63-437e-8853-4f48281f7895" at bounding box center [69, 303] width 77 height 17
click at [151, 306] on div "2025-09-29" at bounding box center [157, 303] width 77 height 17
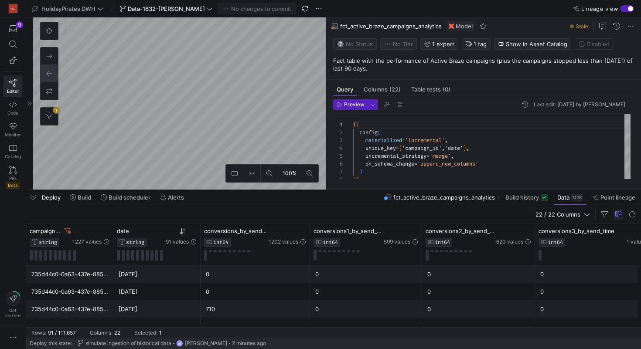
scroll to position [134, 0]
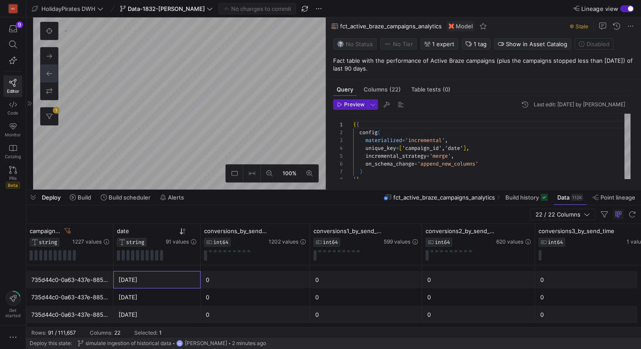
click at [94, 282] on div "735d44c0-0a63-437e-8853-4f48281f7895" at bounding box center [69, 280] width 77 height 17
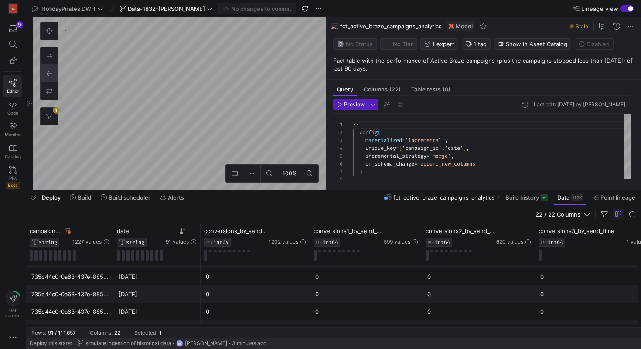
scroll to position [0, 0]
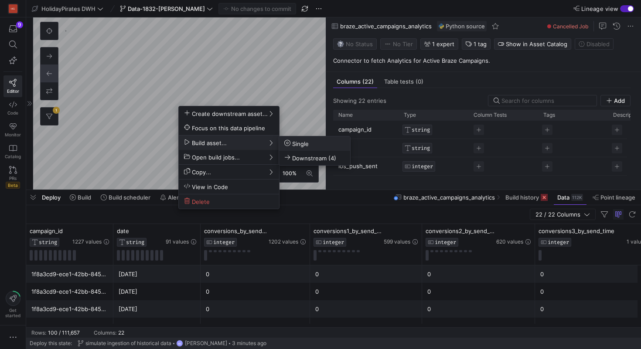
click at [299, 144] on span "Single" at bounding box center [296, 143] width 24 height 7
